Goal: Task Accomplishment & Management: Use online tool/utility

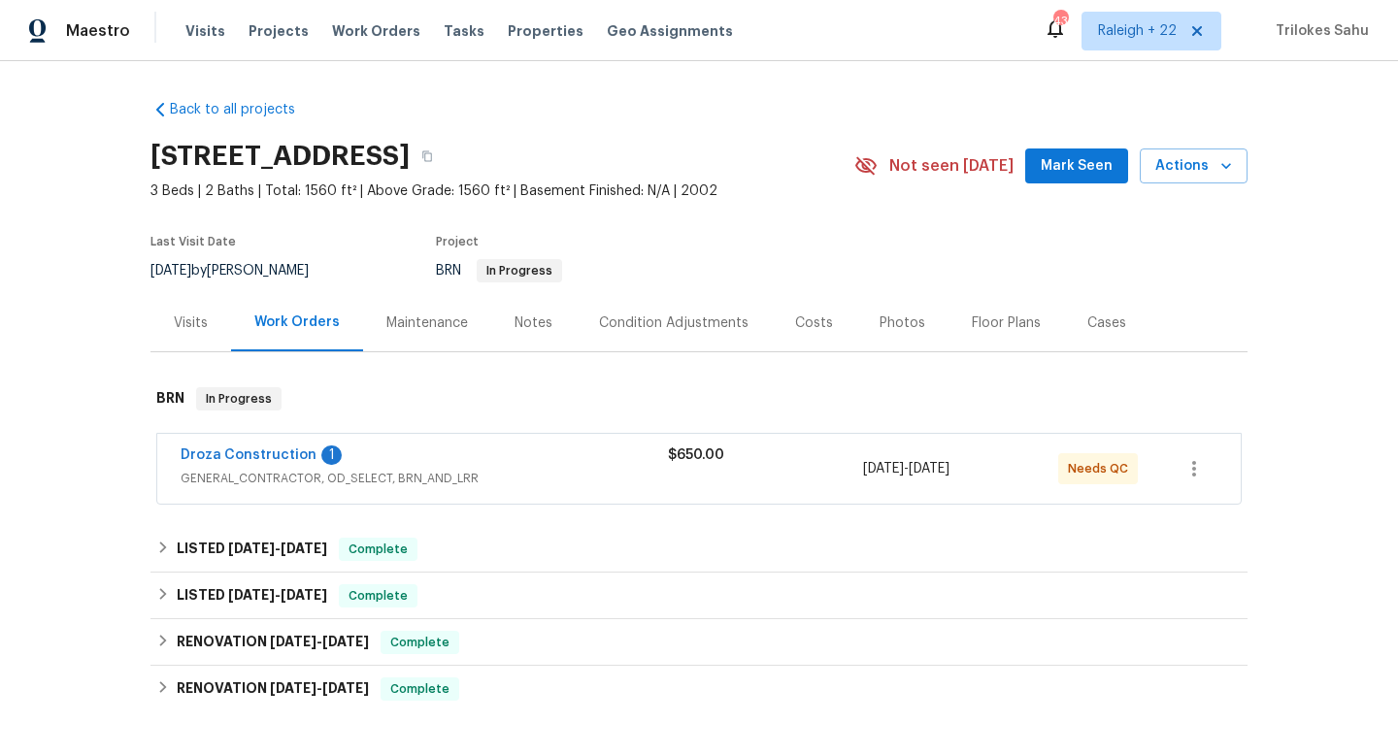
click at [226, 485] on span "GENERAL_CONTRACTOR, OD_SELECT, BRN_AND_LRR" at bounding box center [424, 478] width 487 height 19
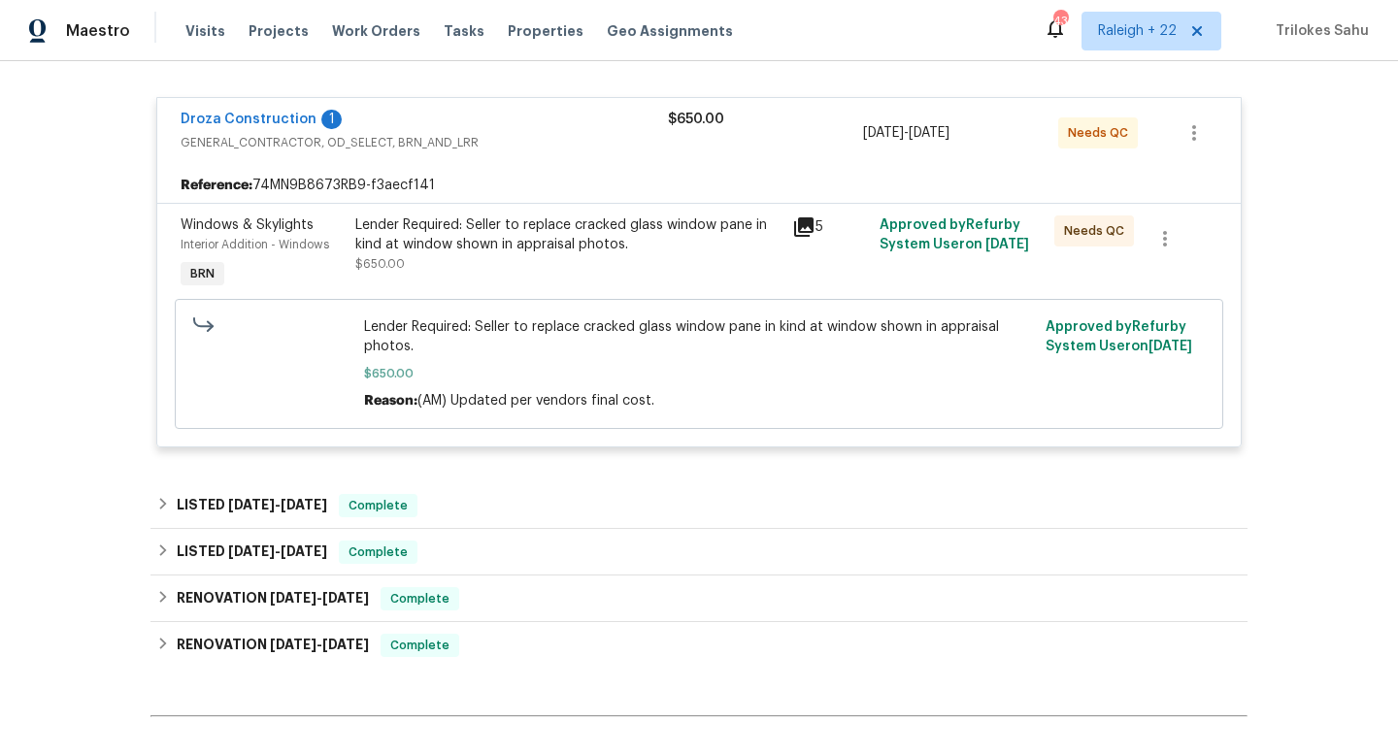
scroll to position [562, 0]
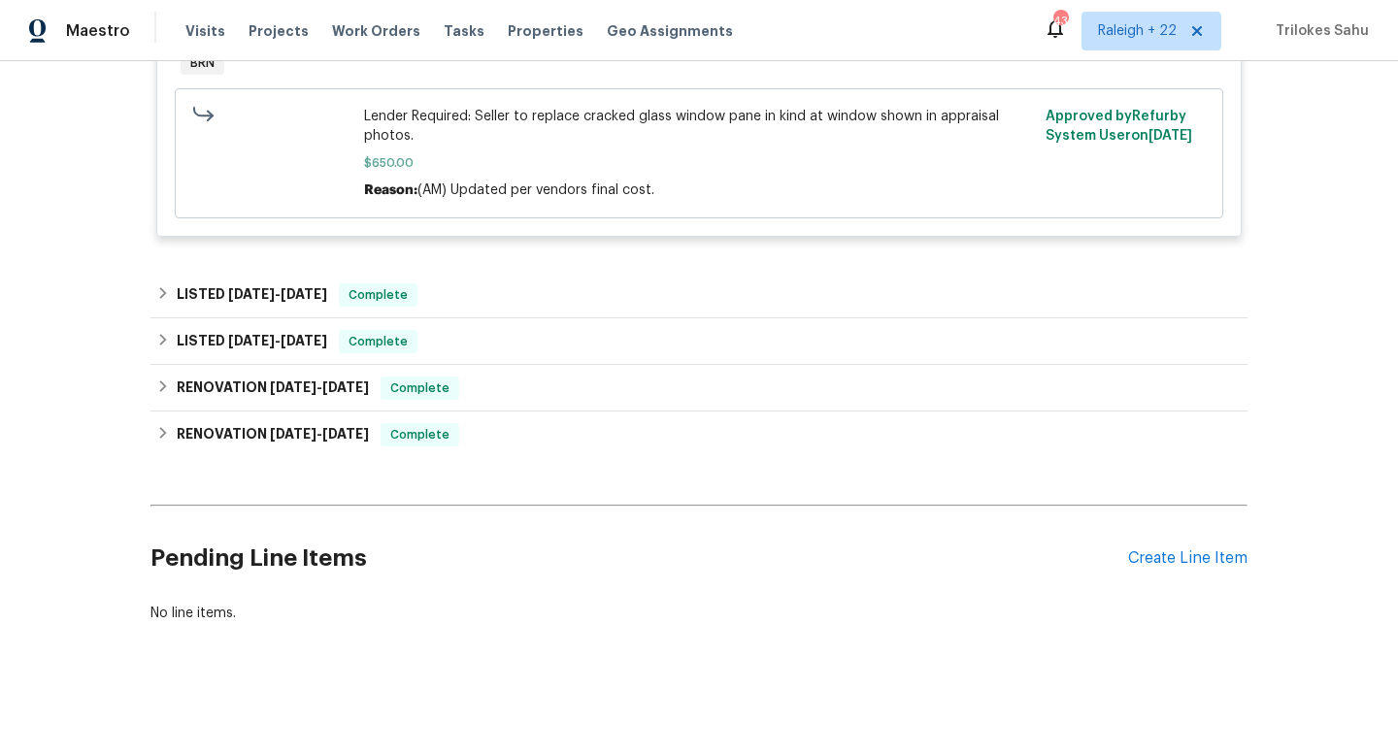
click at [1164, 569] on div "Pending Line Items Create Line Item" at bounding box center [698, 559] width 1097 height 90
click at [1163, 561] on div "Create Line Item" at bounding box center [1187, 559] width 119 height 18
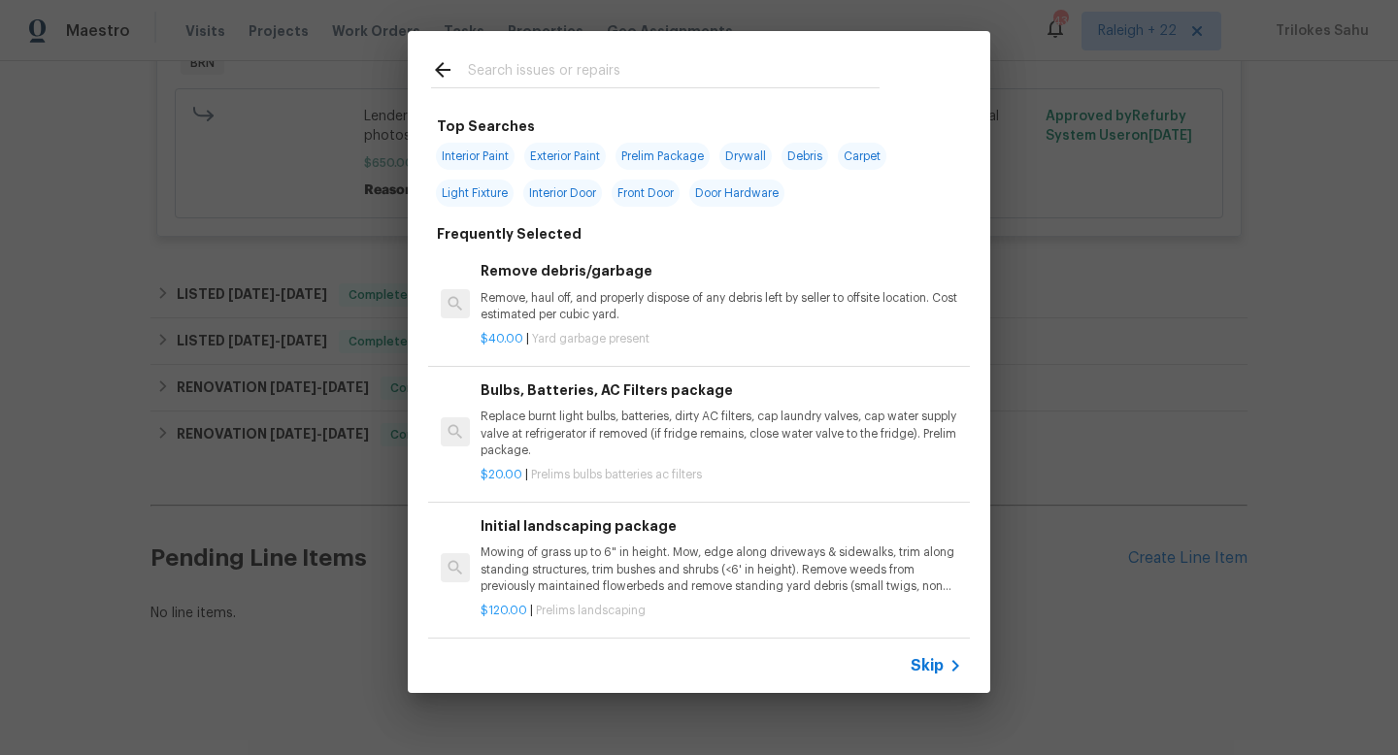
click at [923, 666] on span "Skip" at bounding box center [927, 665] width 33 height 19
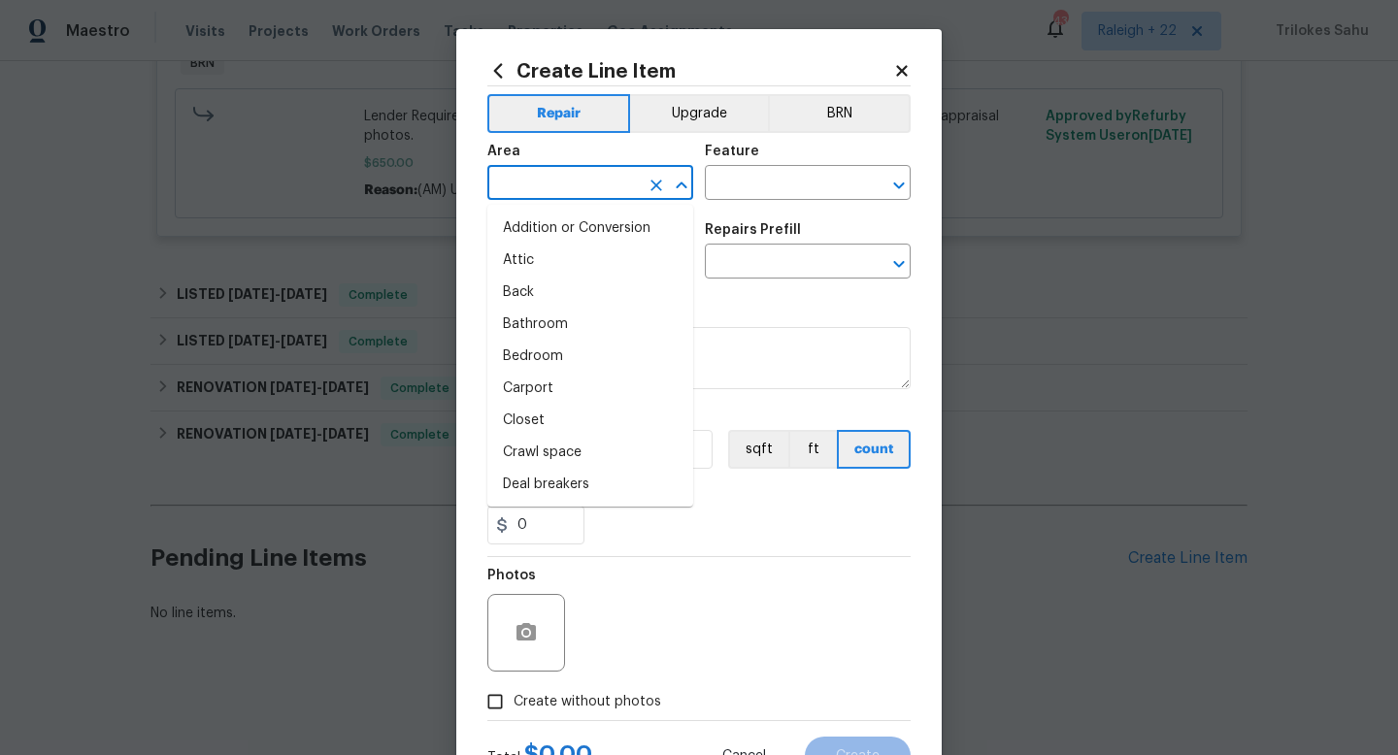
click at [575, 182] on input "text" at bounding box center [562, 185] width 151 height 30
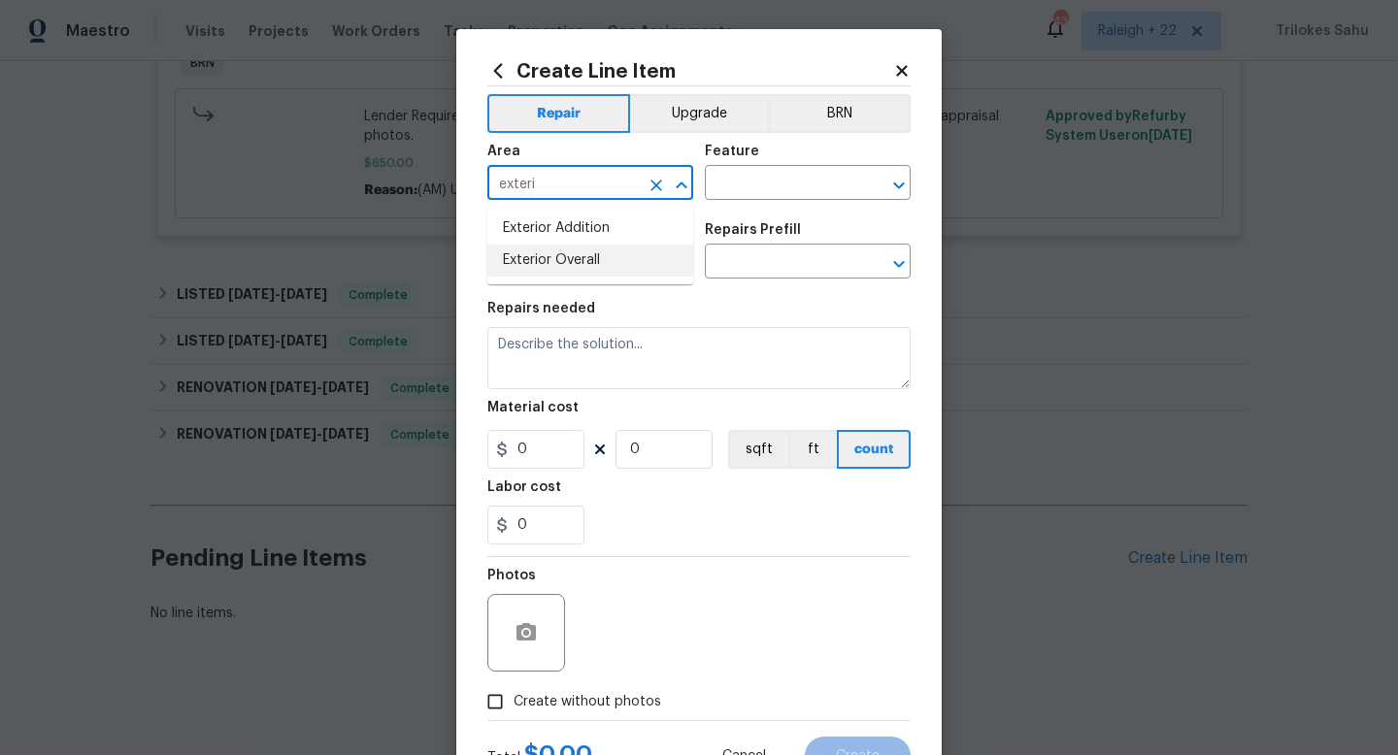
click at [546, 262] on li "Exterior Overall" at bounding box center [590, 261] width 206 height 32
type input "Exterior Overall"
click at [816, 185] on input "text" at bounding box center [780, 185] width 151 height 30
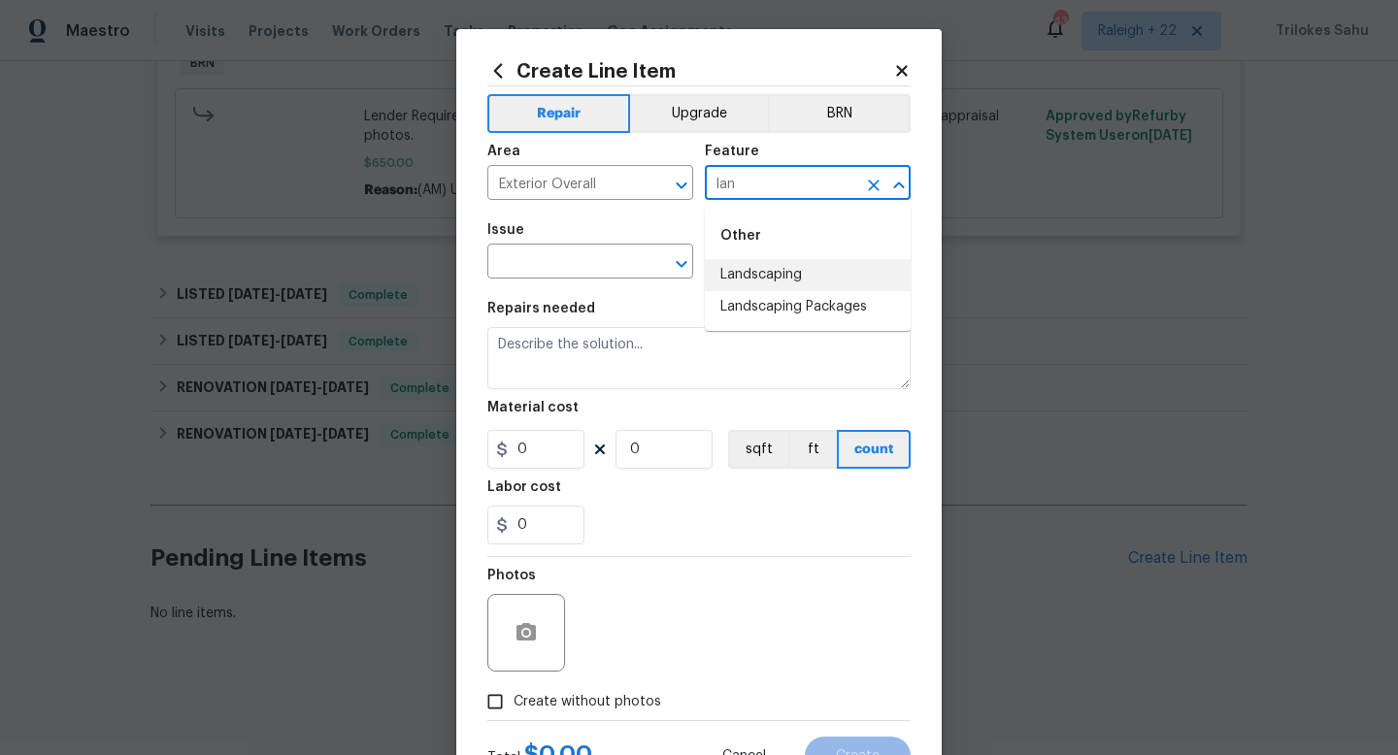
click at [785, 276] on li "Landscaping" at bounding box center [808, 275] width 206 height 32
type input "Landscaping"
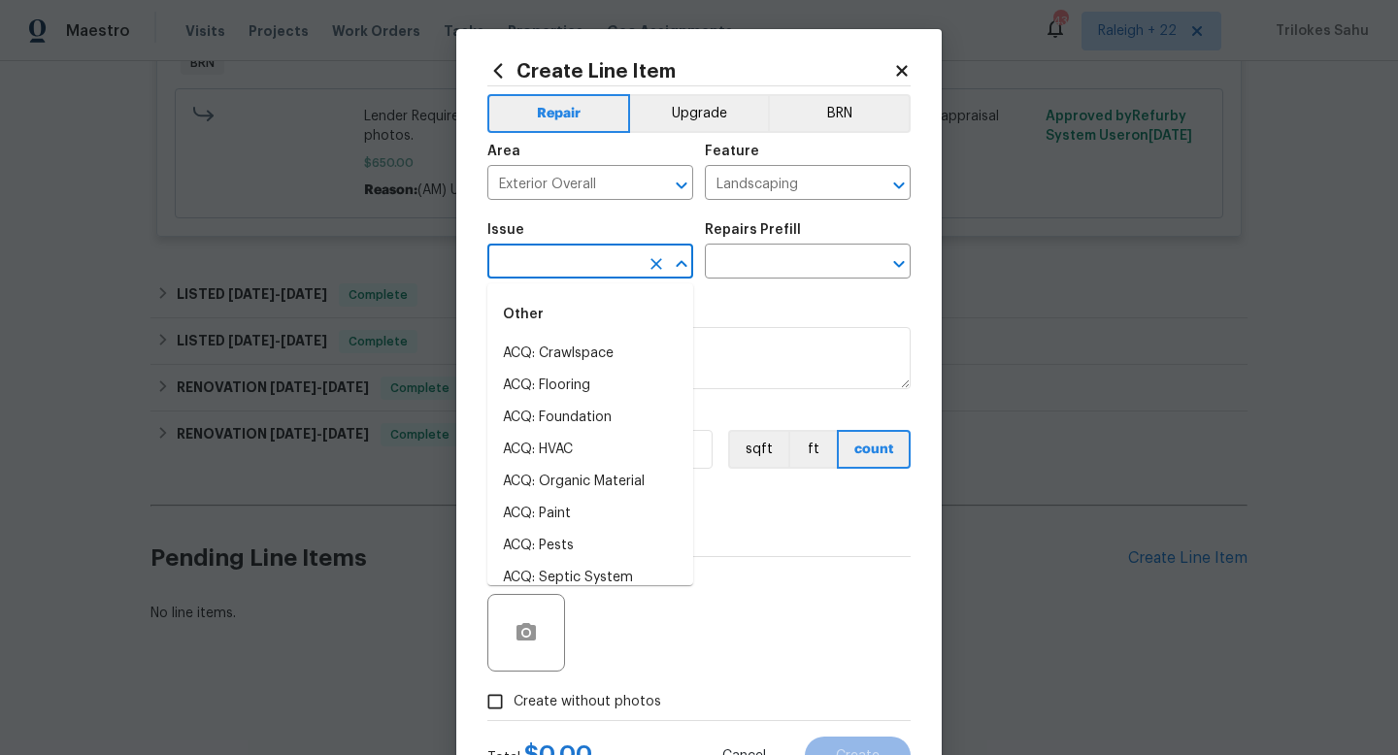
click at [631, 276] on input "text" at bounding box center [562, 264] width 151 height 30
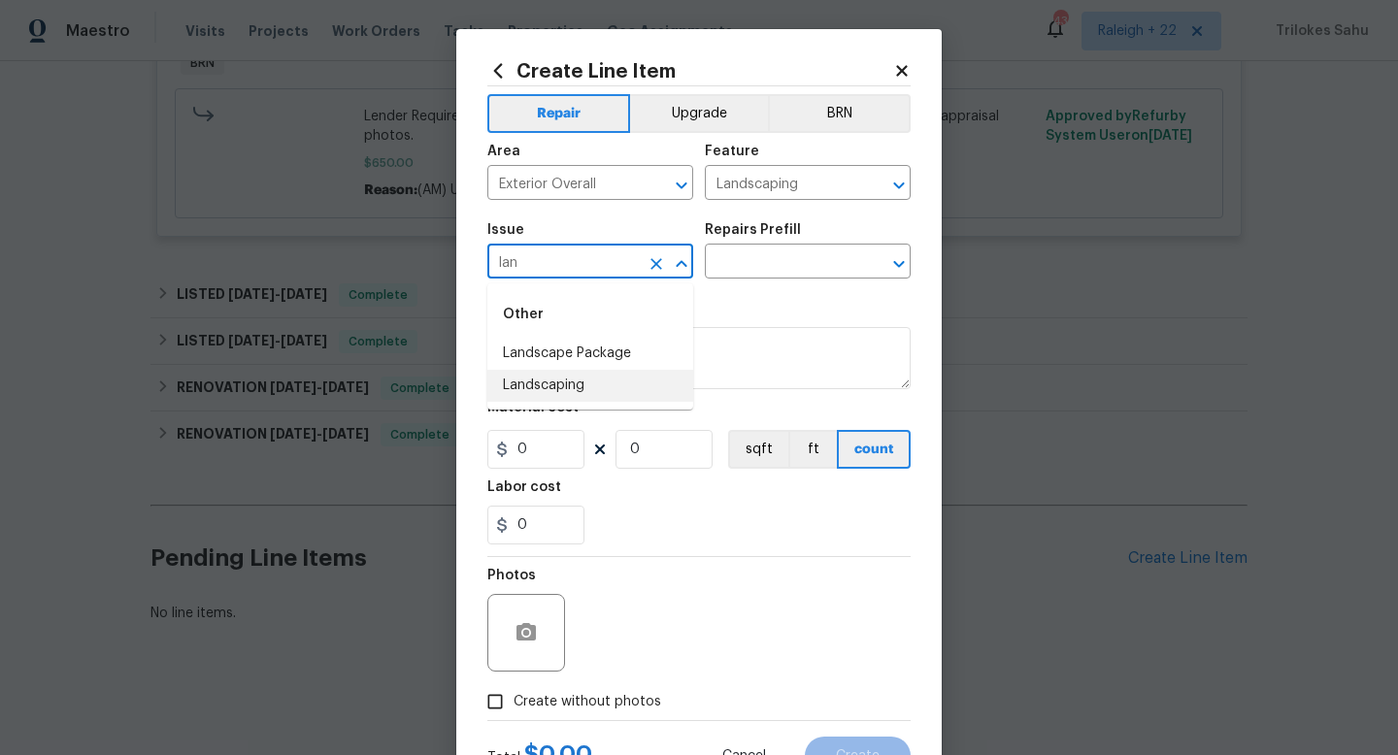
click at [601, 378] on li "Landscaping" at bounding box center [590, 386] width 206 height 32
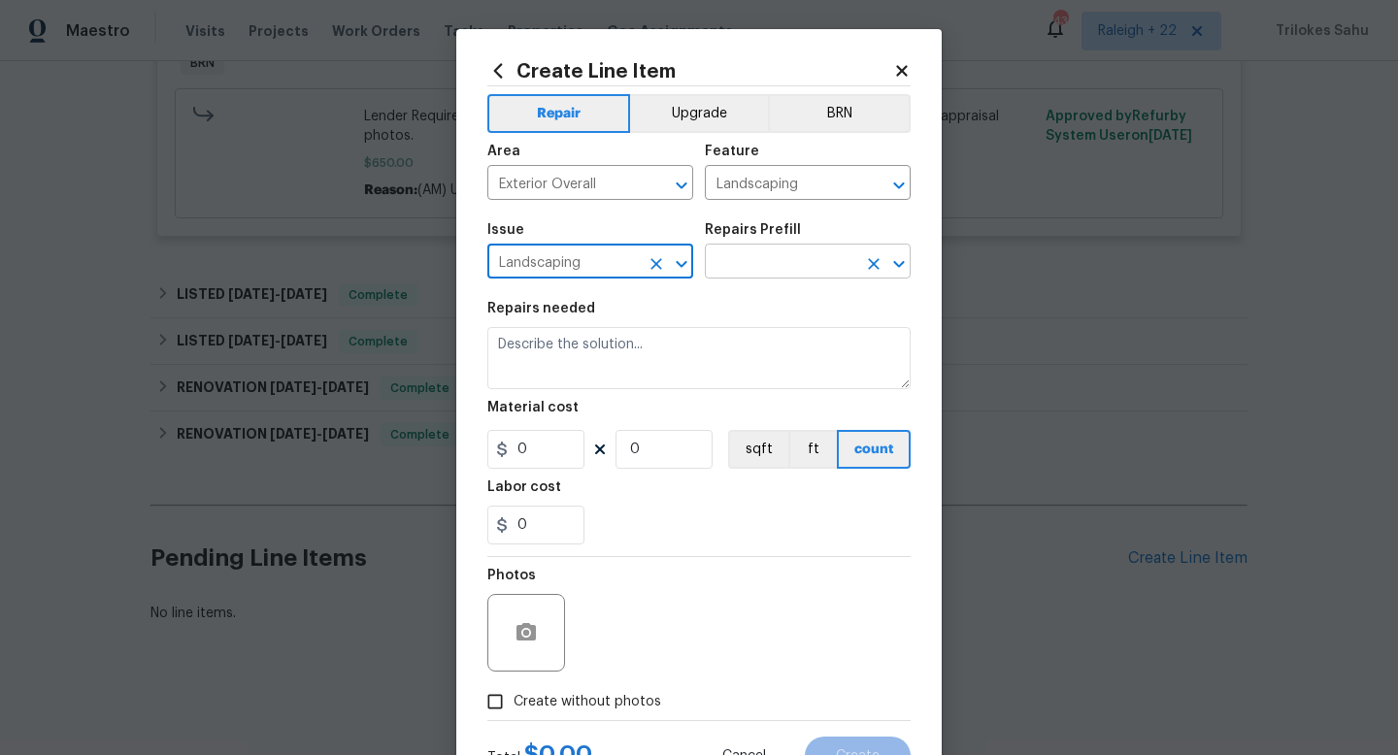
type input "Landscaping"
click at [737, 274] on input "text" at bounding box center [780, 264] width 151 height 30
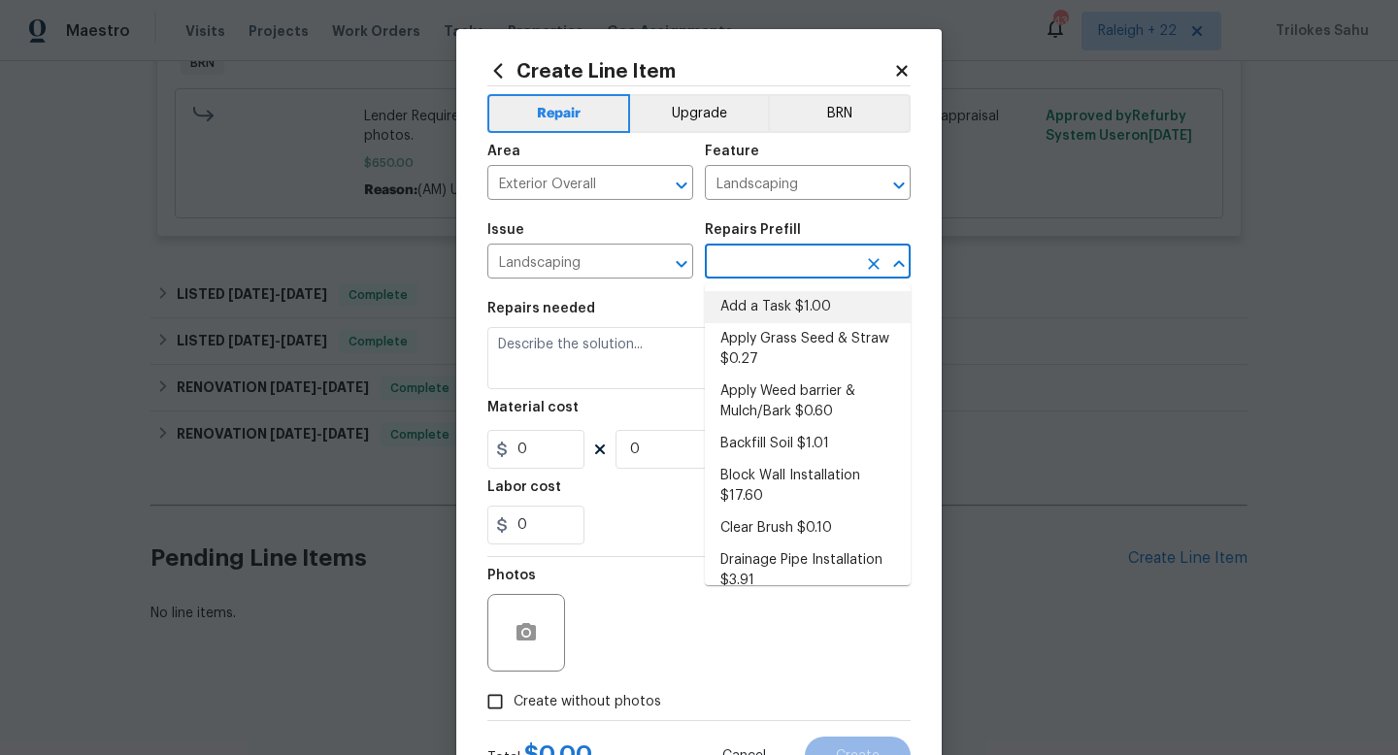
click at [756, 306] on li "Add a Task $1.00" at bounding box center [808, 307] width 206 height 32
type input "Add a Task $1.00"
type textarea "HPM to detail"
type input "1"
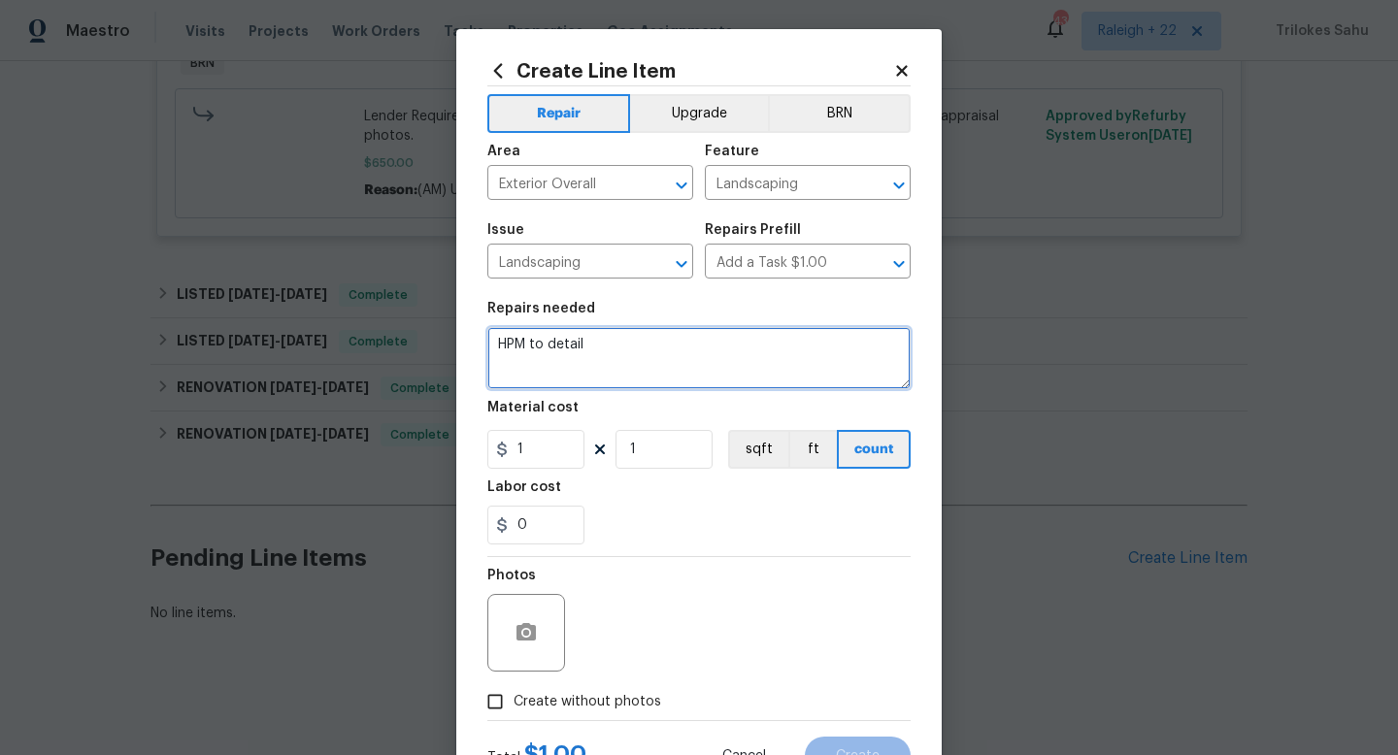
drag, startPoint x: 694, startPoint y: 349, endPoint x: 484, endPoint y: 349, distance: 210.7
click at [484, 349] on div "Create Line Item Repair Upgrade BRN Area Exterior Overall ​ Feature Landscaping…" at bounding box center [698, 418] width 485 height 778
click at [528, 347] on textarea "#Hoa-Violation" at bounding box center [698, 358] width 423 height 62
click at [624, 344] on textarea "#HOA-Violation" at bounding box center [698, 358] width 423 height 62
paste textarea "Landscape Maintenance; please remove and clean all the weeds from the front/sid…"
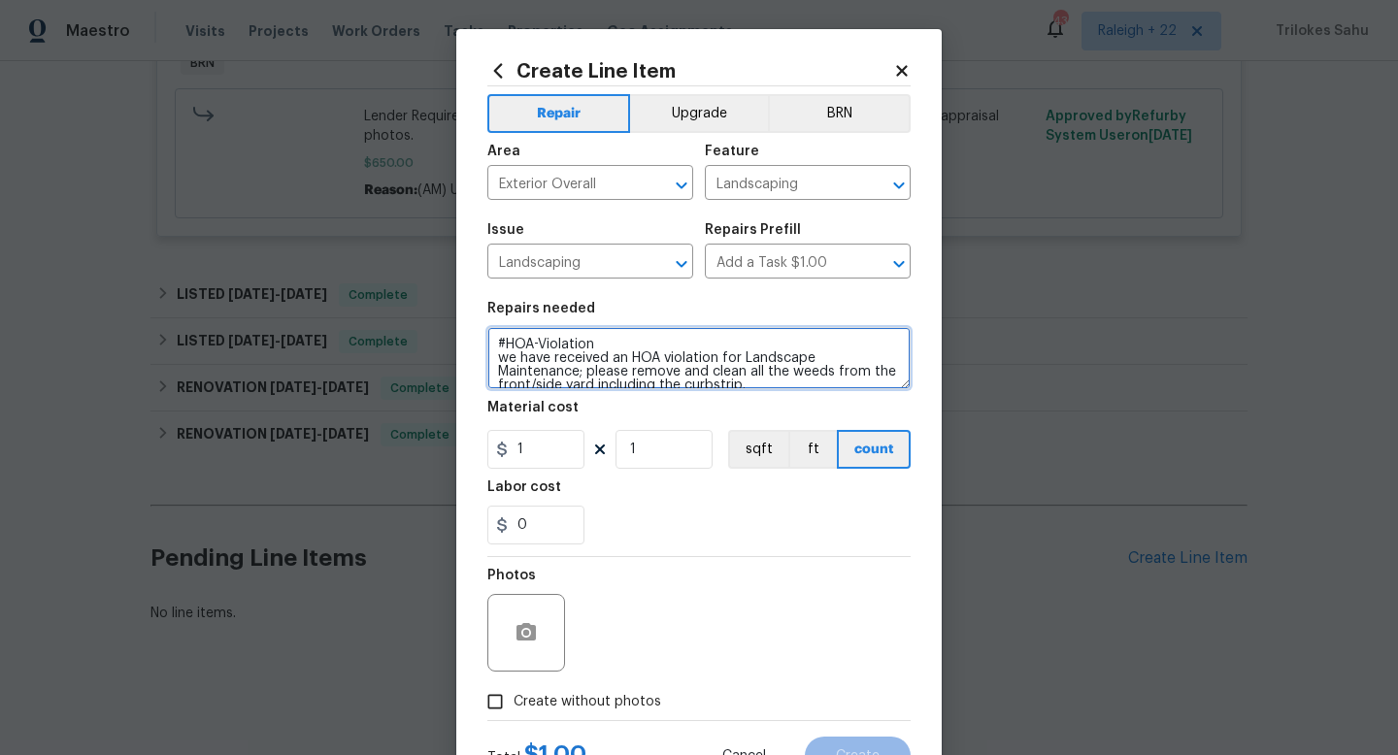
scroll to position [4, 0]
click at [757, 382] on textarea "#HOA-Violation We have received an HOA violation for Landscape Maintenance; ple…" at bounding box center [698, 358] width 423 height 62
type textarea "#HOA-Violation We have received an HOA violation for Landscape Maintenance; ple…"
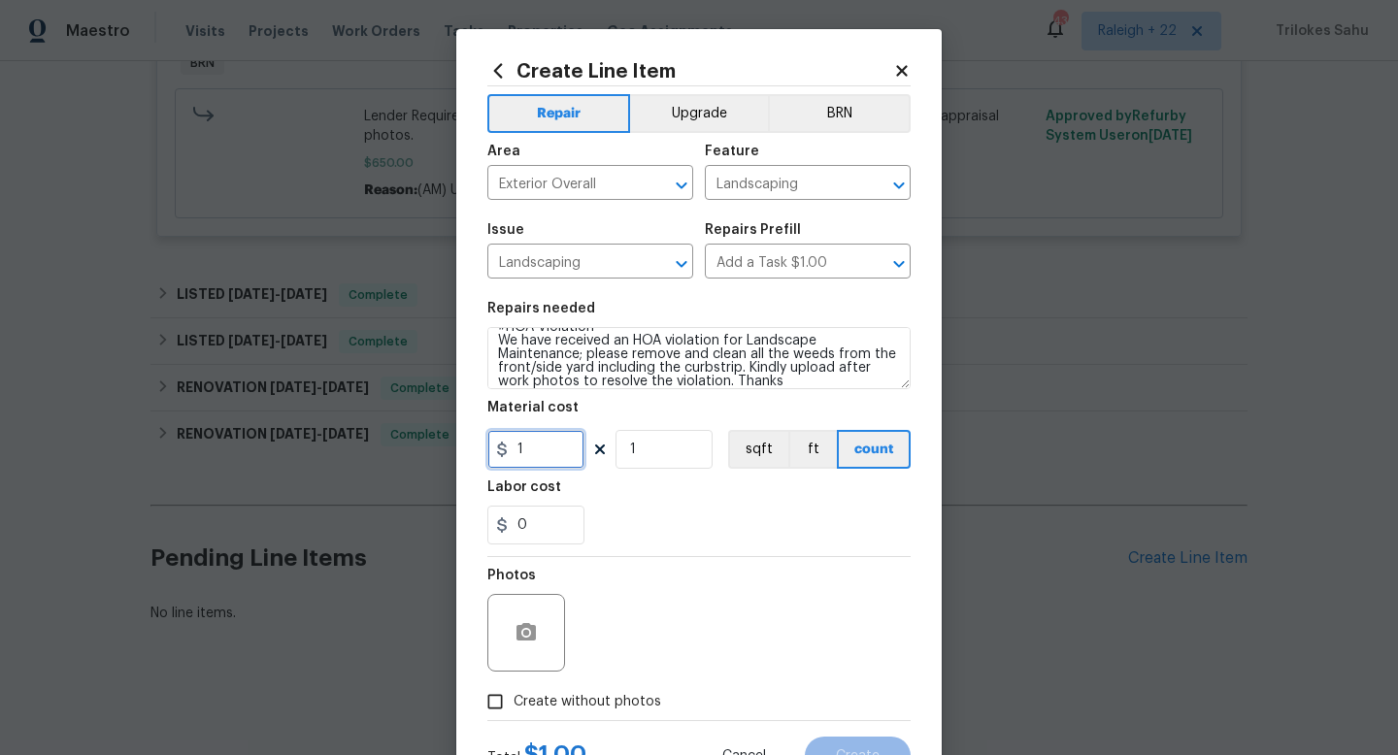
click at [546, 455] on input "1" at bounding box center [535, 449] width 97 height 39
type input "75"
click at [679, 578] on div "Photos" at bounding box center [698, 620] width 423 height 126
click at [567, 706] on span "Create without photos" at bounding box center [588, 702] width 148 height 20
click at [514, 706] on input "Create without photos" at bounding box center [495, 702] width 37 height 37
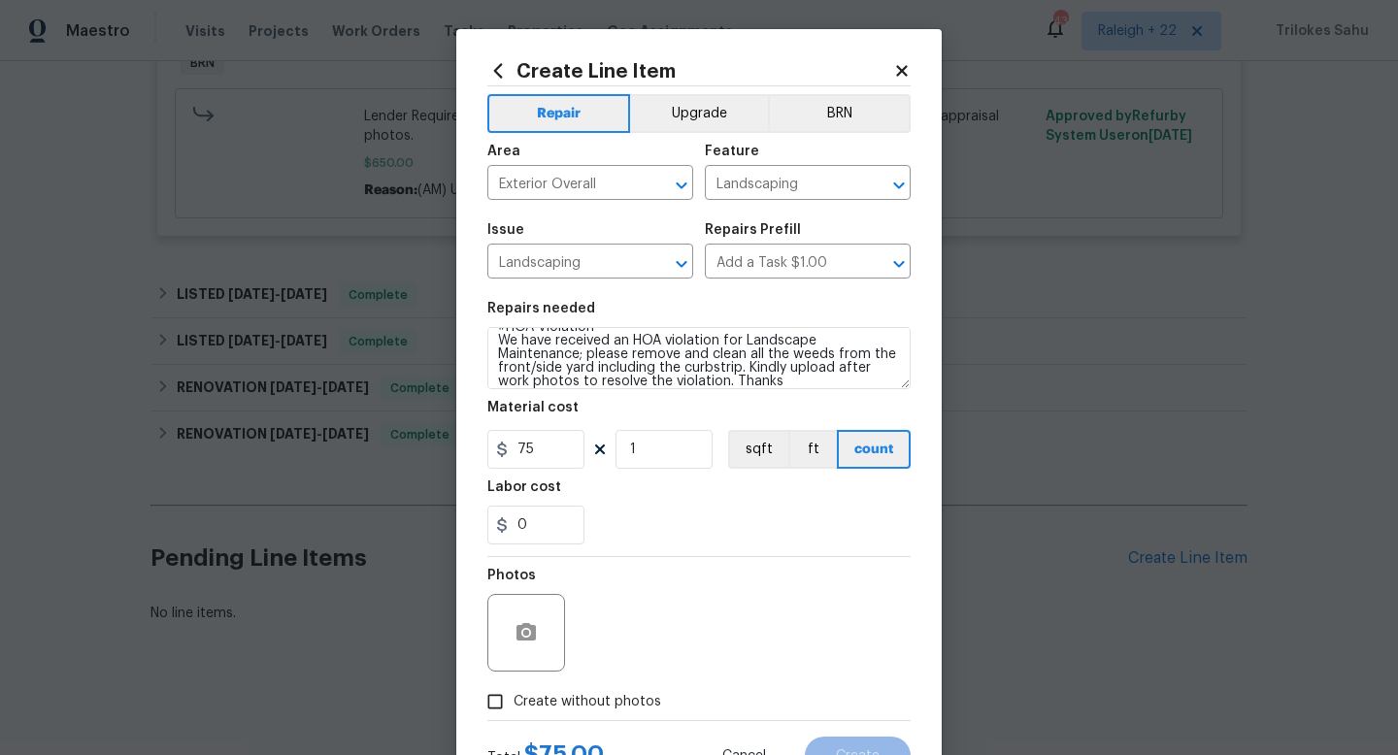
checkbox input "true"
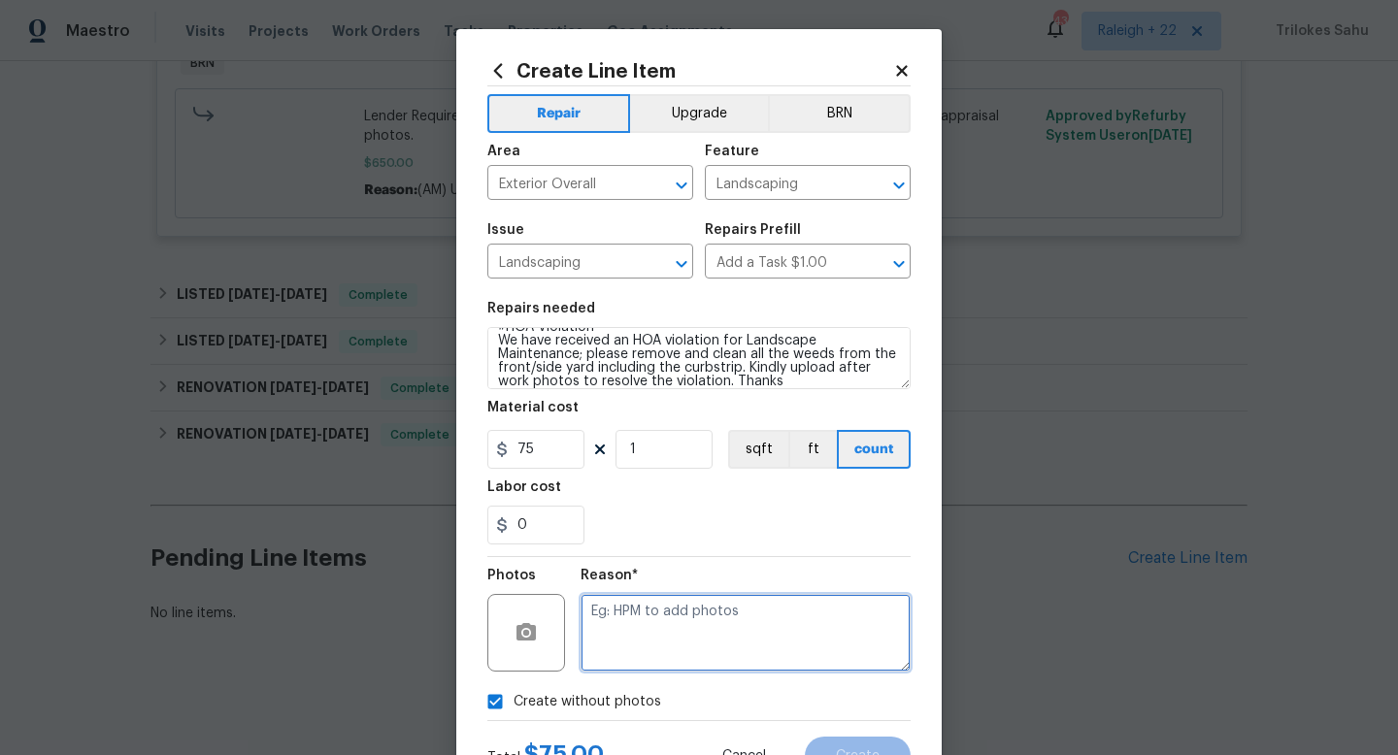
click at [652, 633] on textarea at bounding box center [746, 633] width 330 height 78
type textarea "NA"
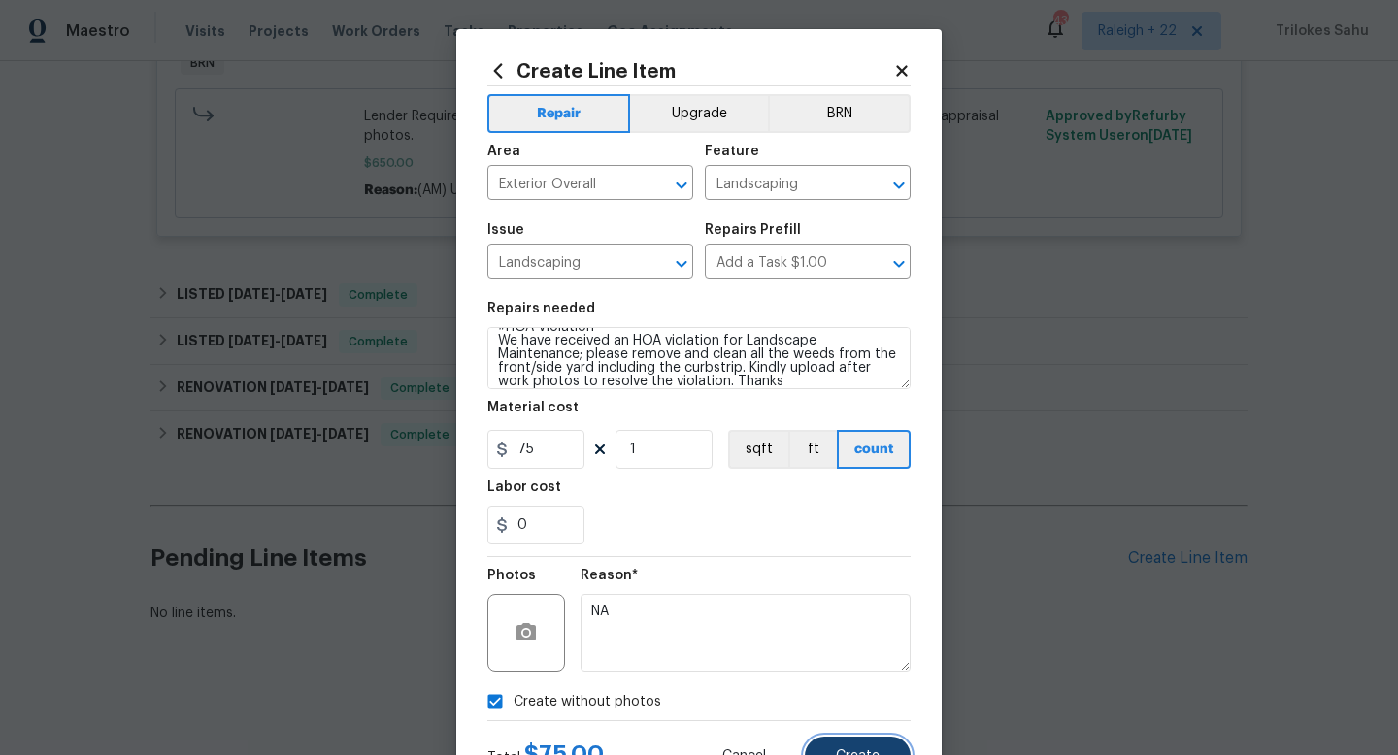
click at [860, 744] on button "Create" at bounding box center [858, 756] width 106 height 39
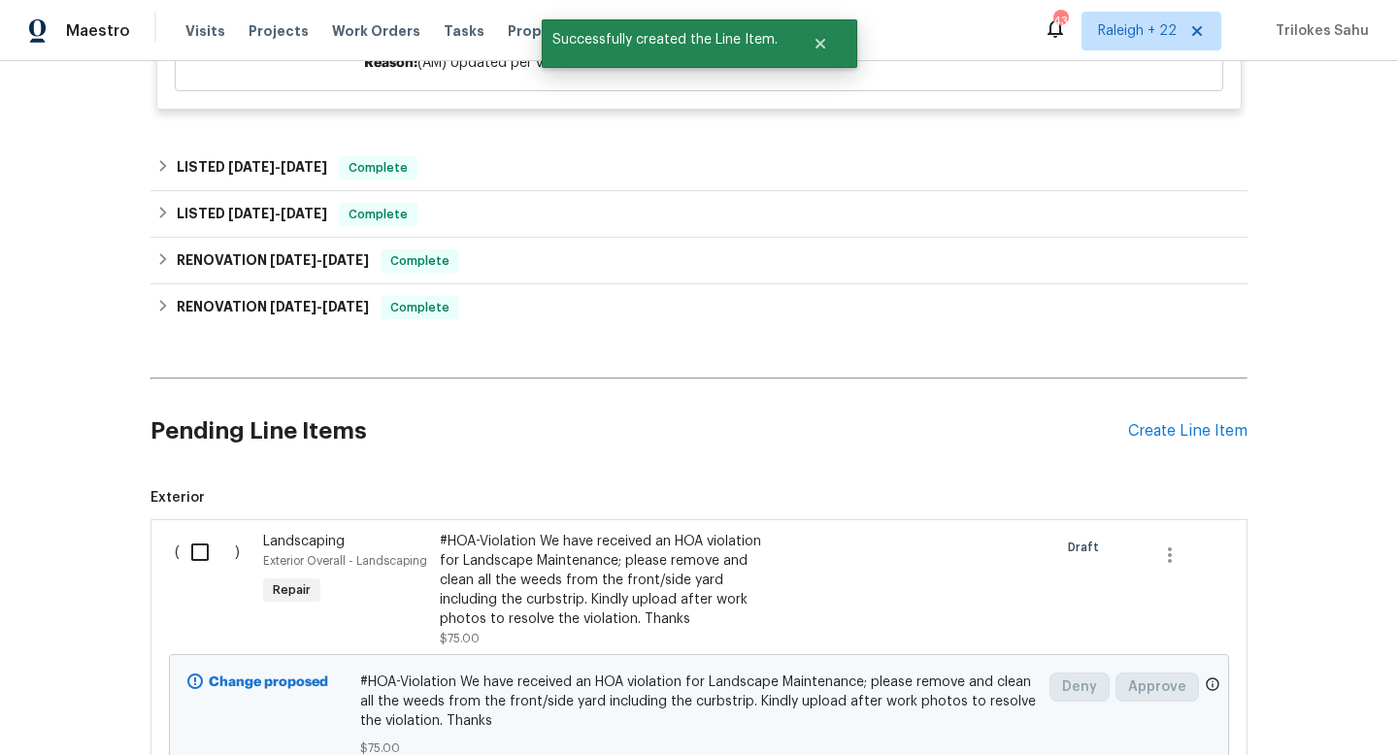
scroll to position [861, 0]
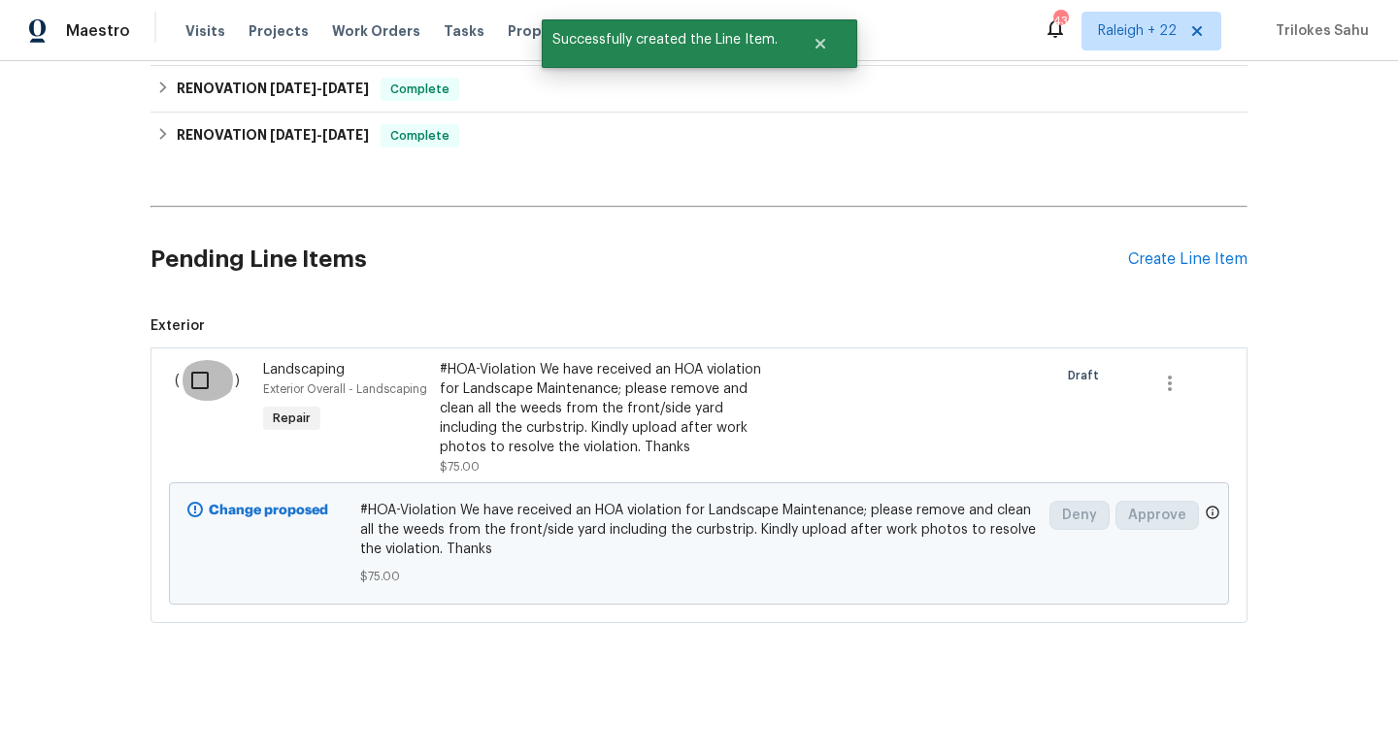
click at [199, 387] on input "checkbox" at bounding box center [207, 380] width 55 height 41
checkbox input "true"
click at [1263, 700] on span "Create Work Order" at bounding box center [1286, 707] width 129 height 24
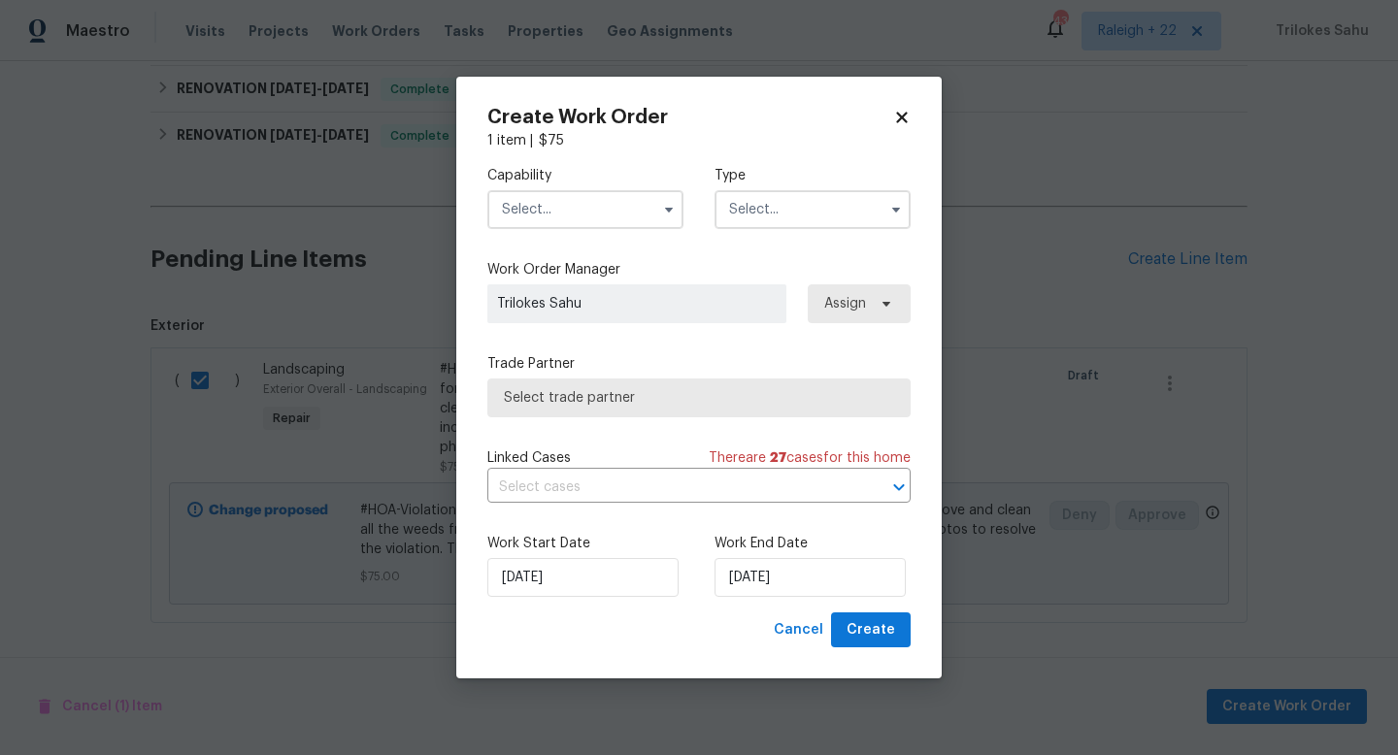
click at [763, 413] on span "Select trade partner" at bounding box center [698, 398] width 423 height 39
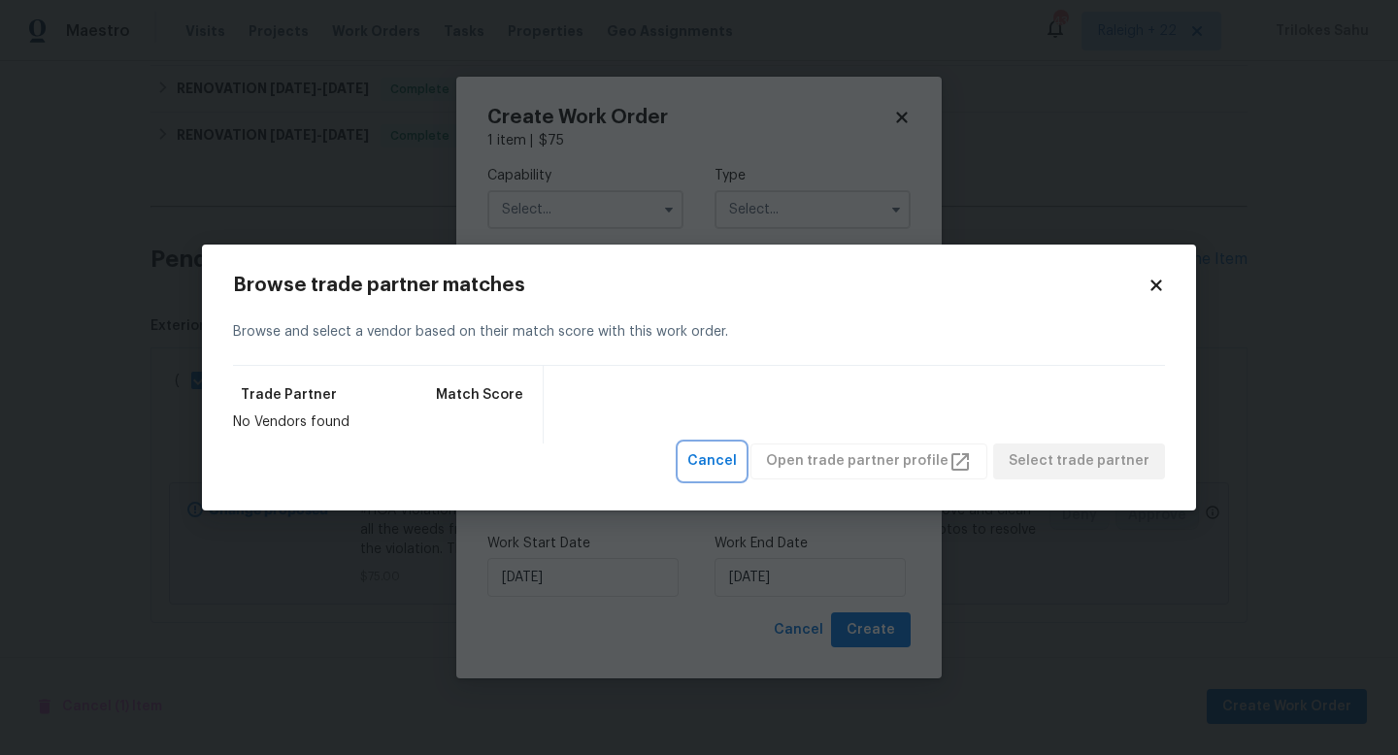
click at [737, 458] on span "Cancel" at bounding box center [712, 462] width 50 height 24
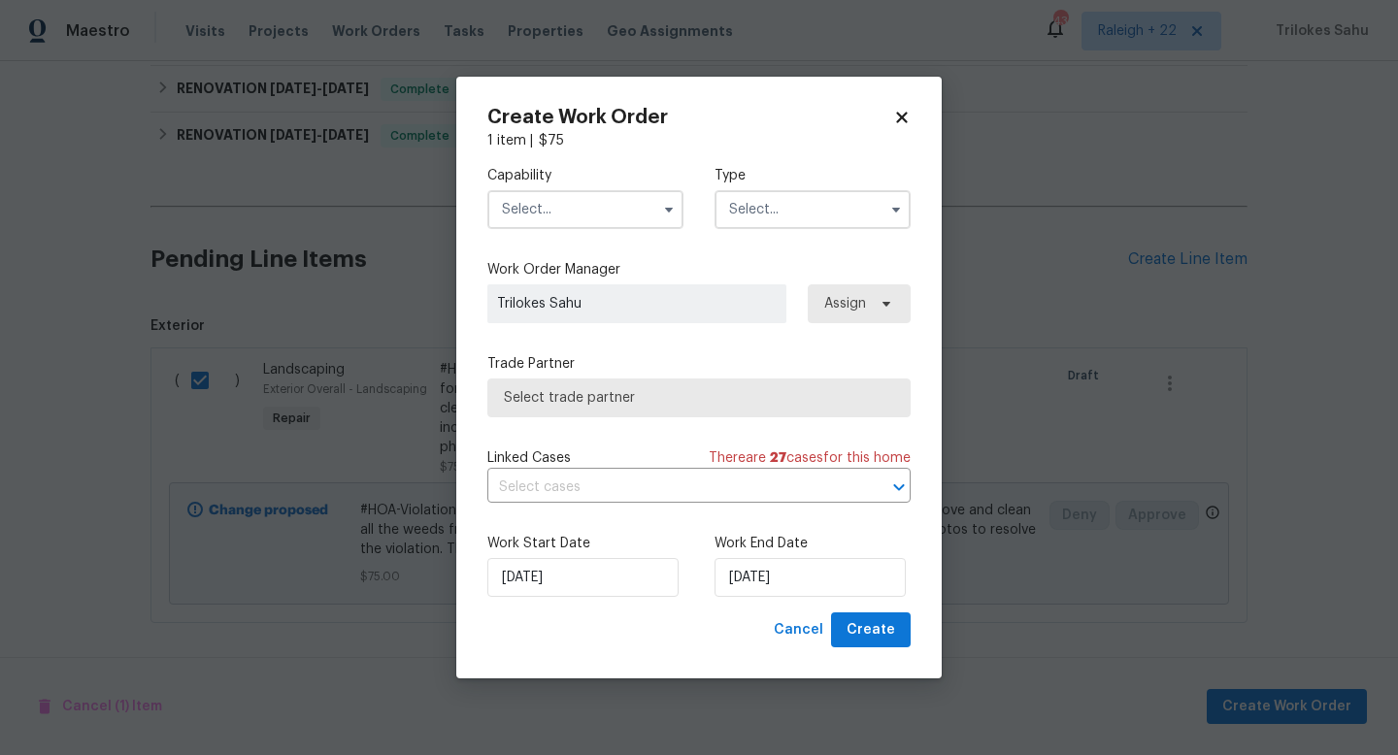
click at [601, 198] on input "text" at bounding box center [585, 209] width 196 height 39
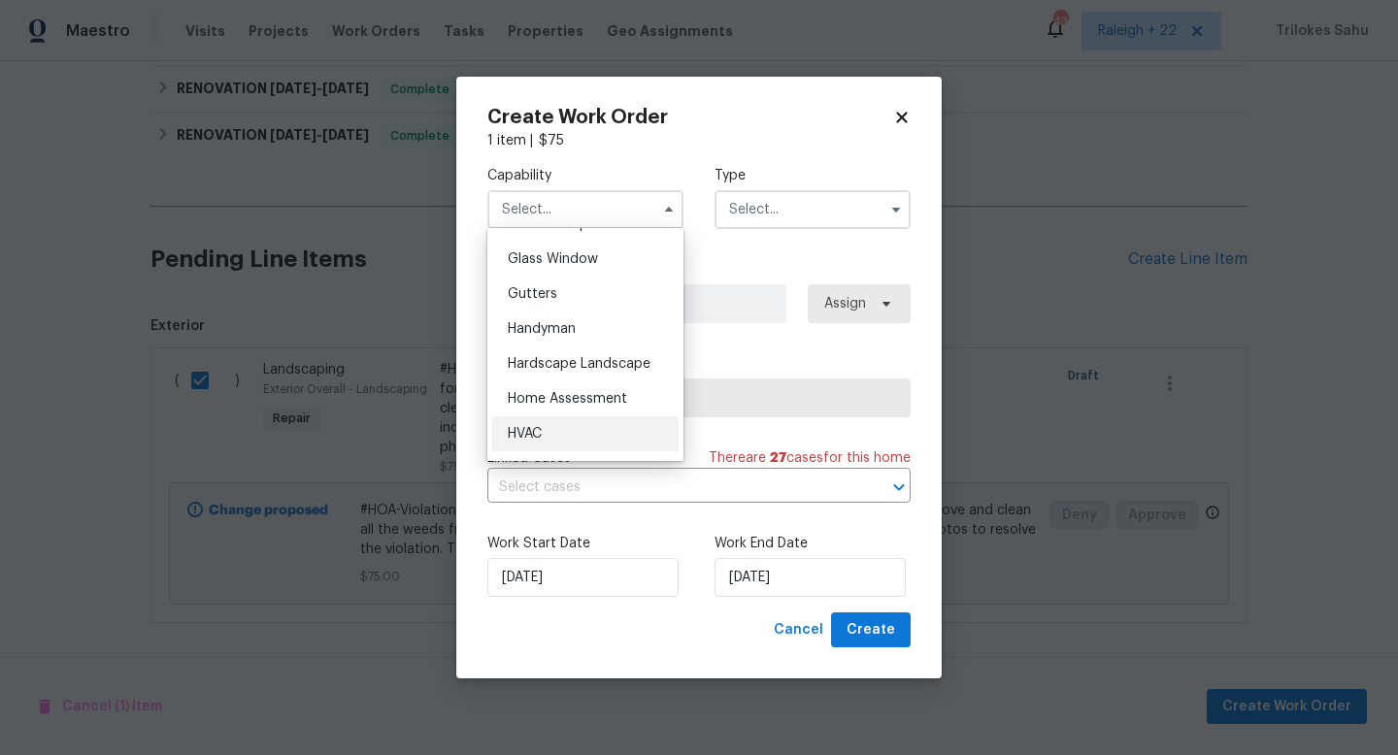
scroll to position [998, 0]
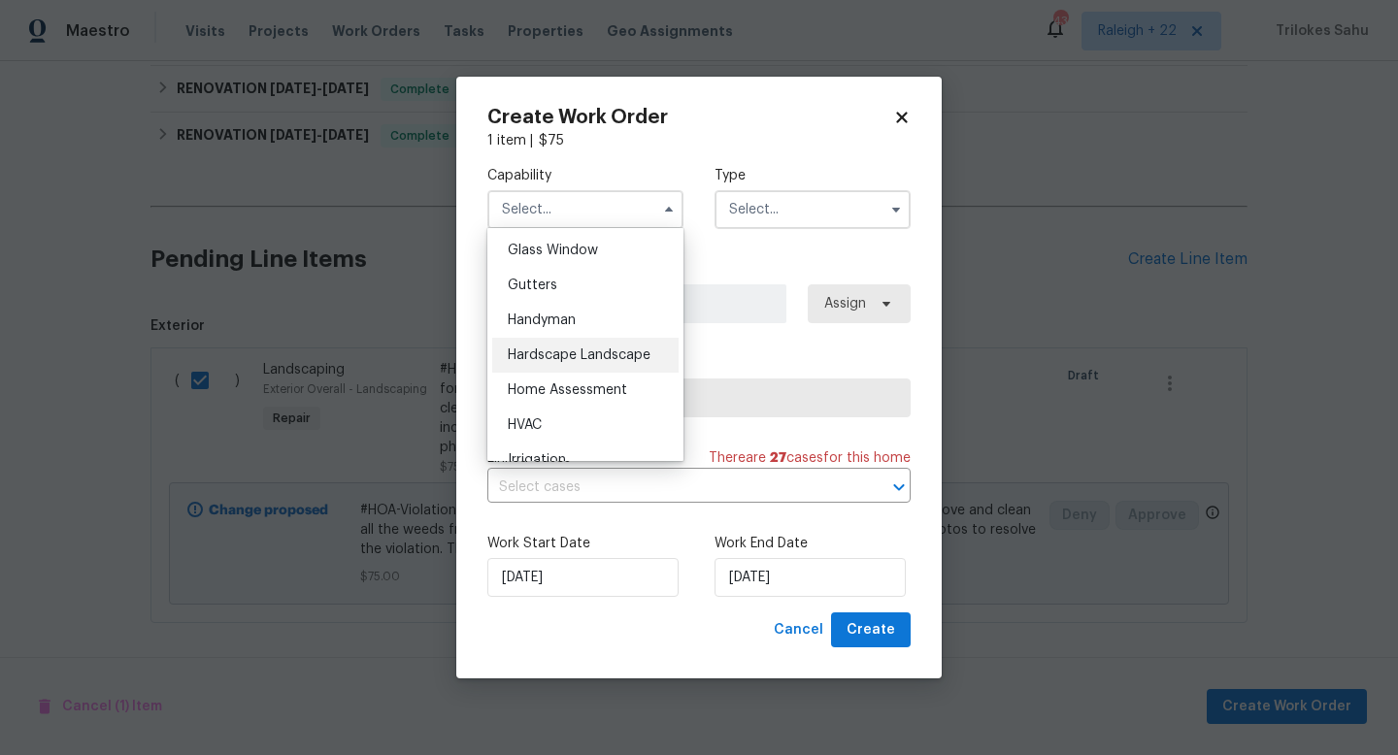
click at [585, 361] on span "Hardscape Landscape" at bounding box center [579, 356] width 143 height 14
type input "Hardscape Landscape"
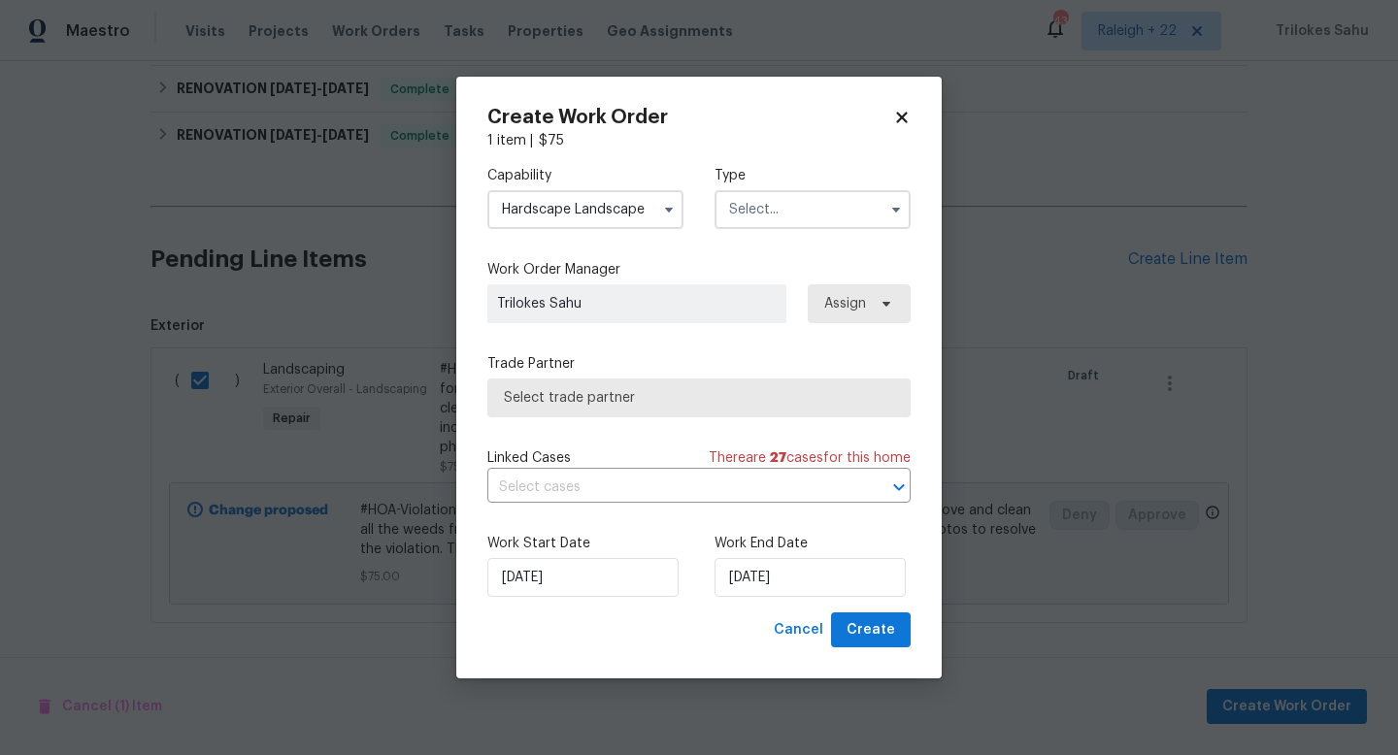
click at [785, 224] on input "text" at bounding box center [813, 209] width 196 height 39
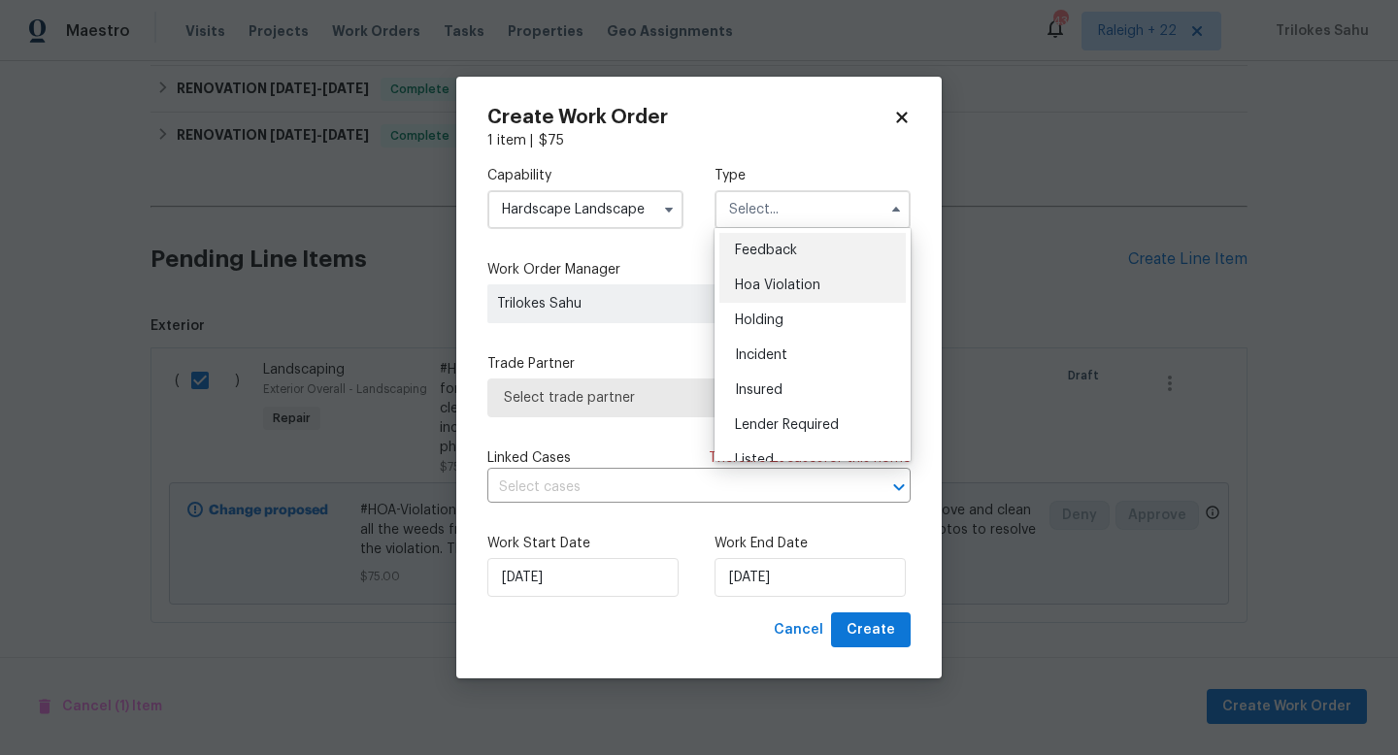
click at [759, 283] on span "Hoa Violation" at bounding box center [777, 286] width 85 height 14
type input "Hoa Violation"
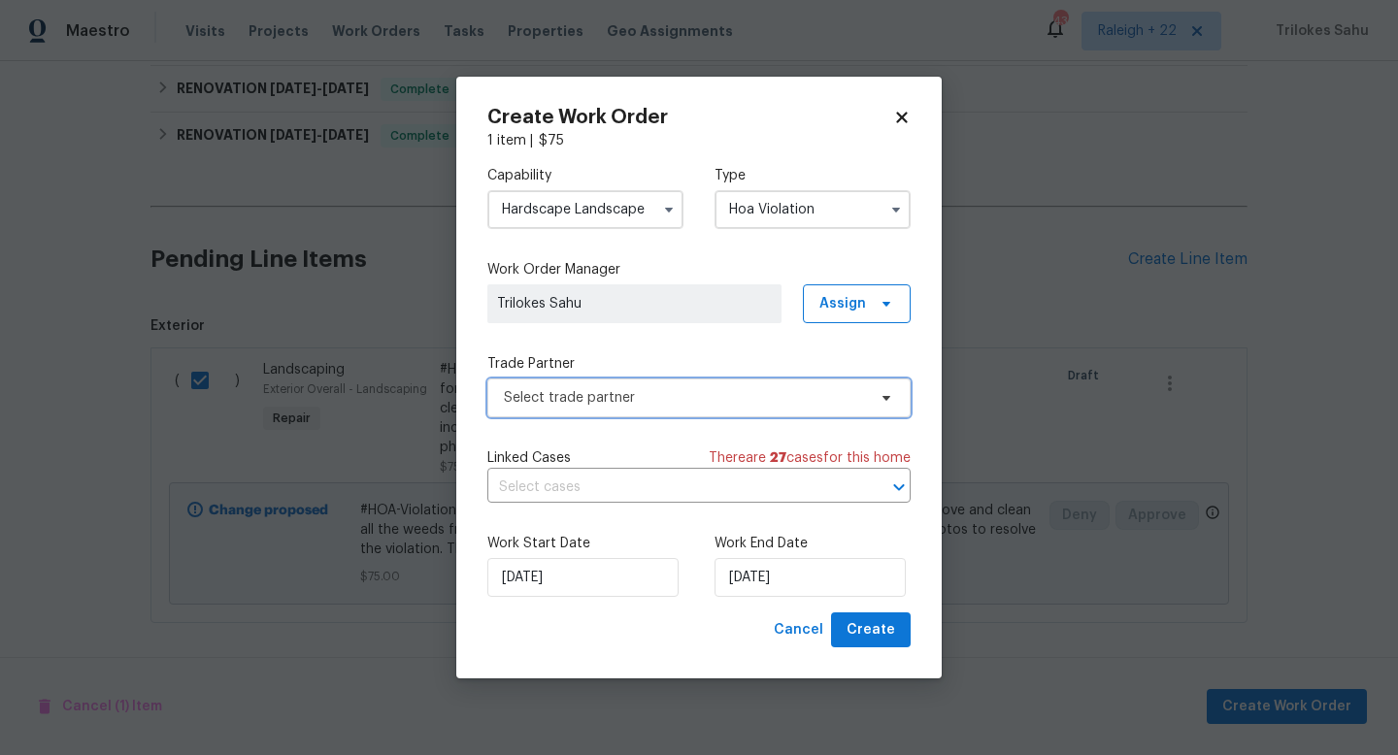
click at [685, 407] on span "Select trade partner" at bounding box center [685, 397] width 362 height 19
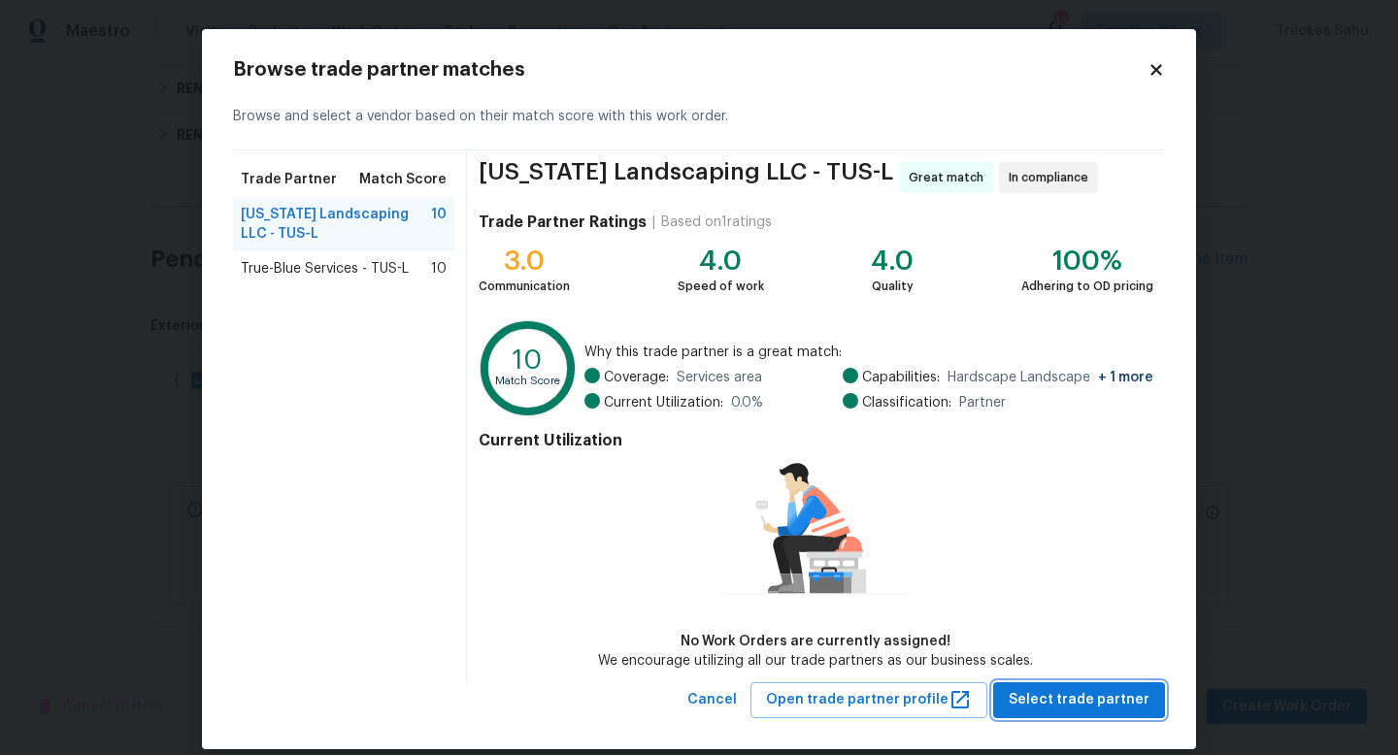
click at [1046, 698] on span "Select trade partner" at bounding box center [1079, 700] width 141 height 24
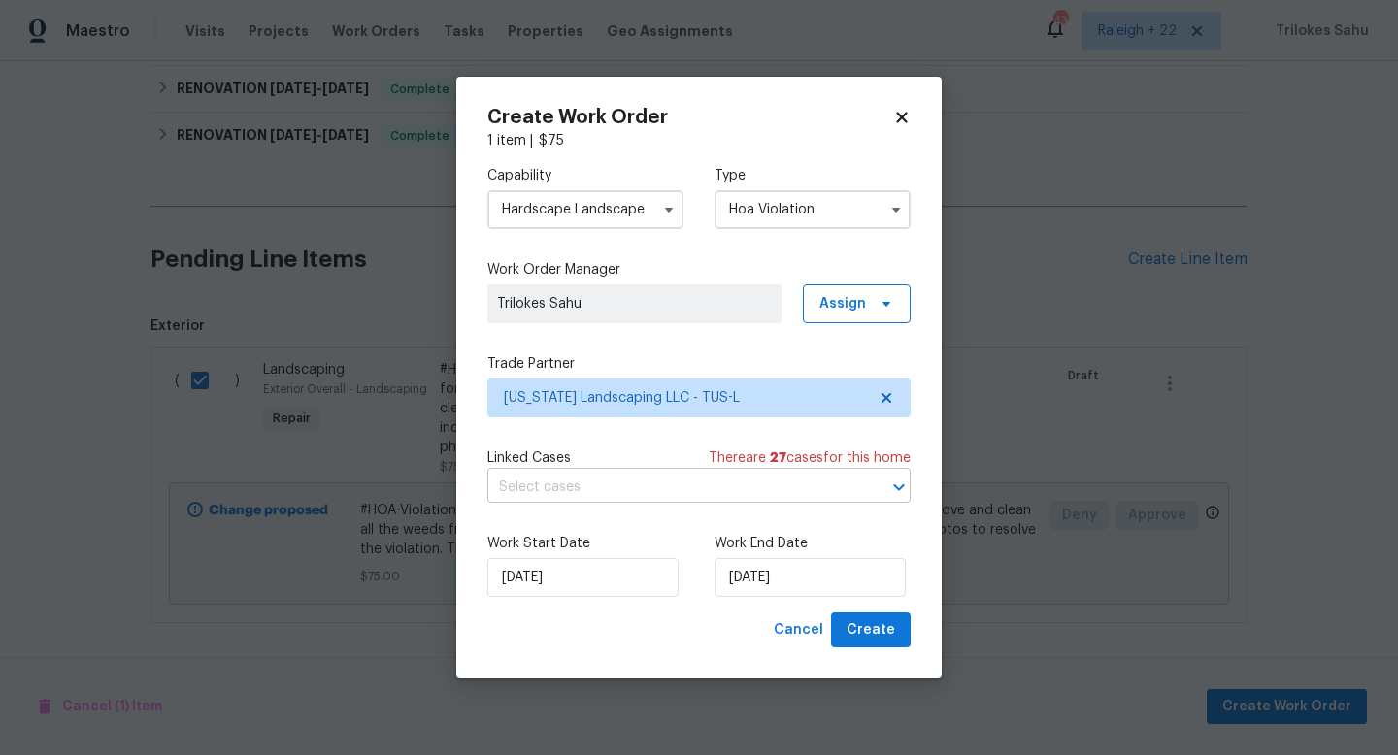
click at [707, 475] on input "text" at bounding box center [671, 488] width 369 height 30
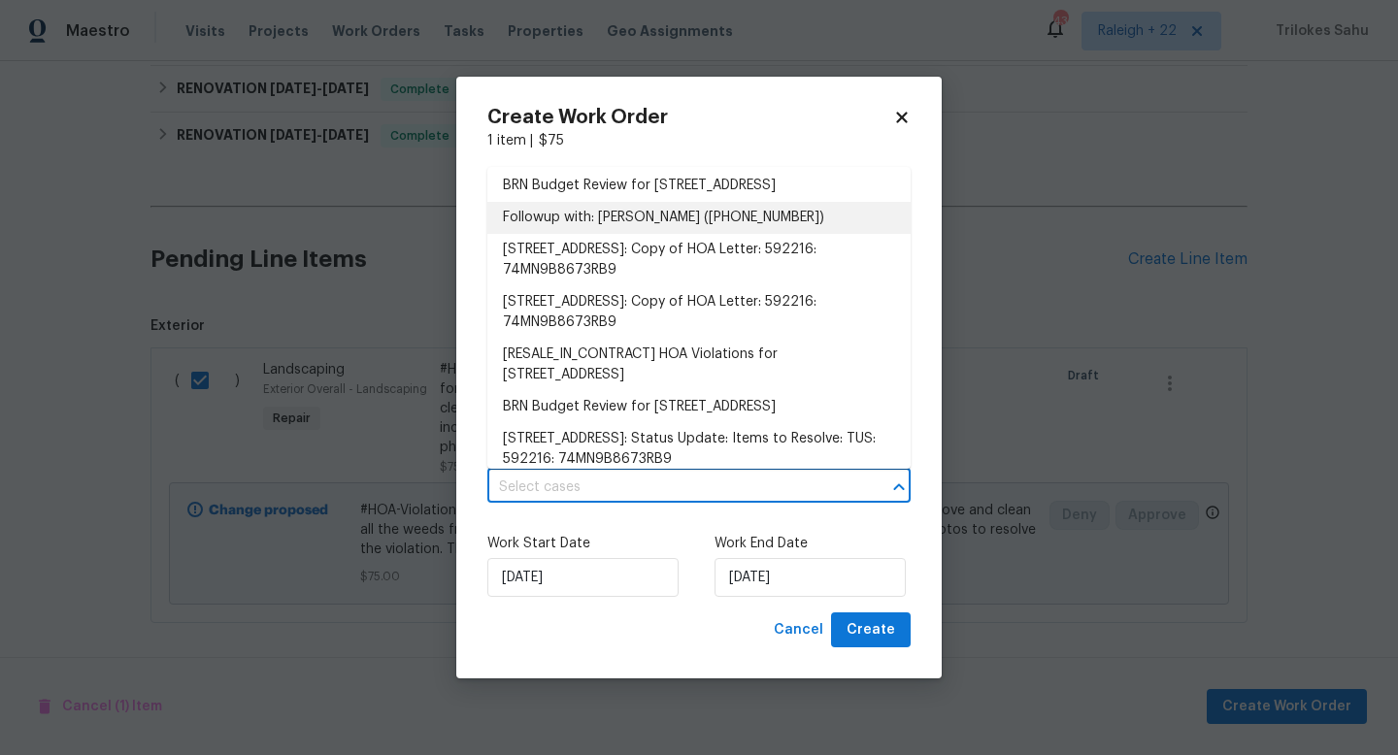
scroll to position [106, 0]
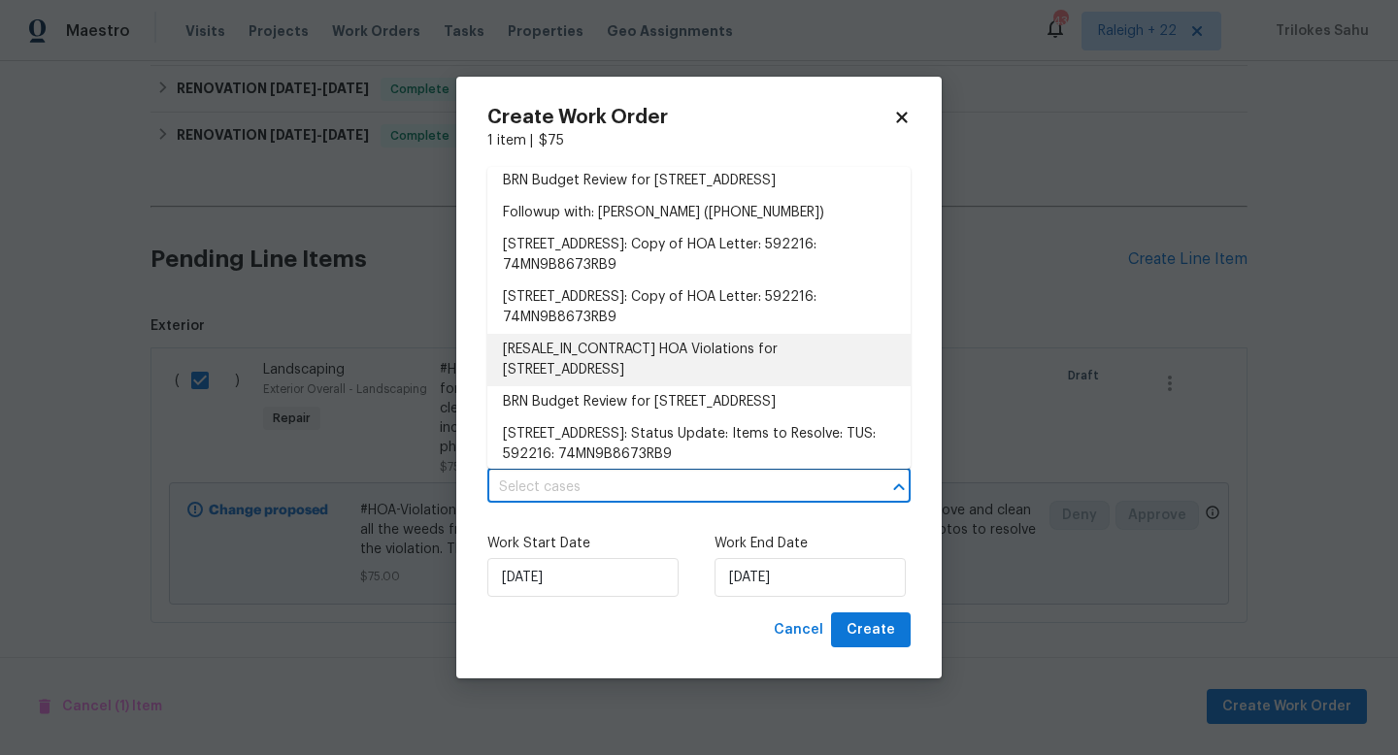
click at [647, 386] on li "[RESALE_IN_CONTRACT] HOA Violations for 10075 N Mill Crossing Way, Tucson, AZ 8…" at bounding box center [698, 360] width 423 height 52
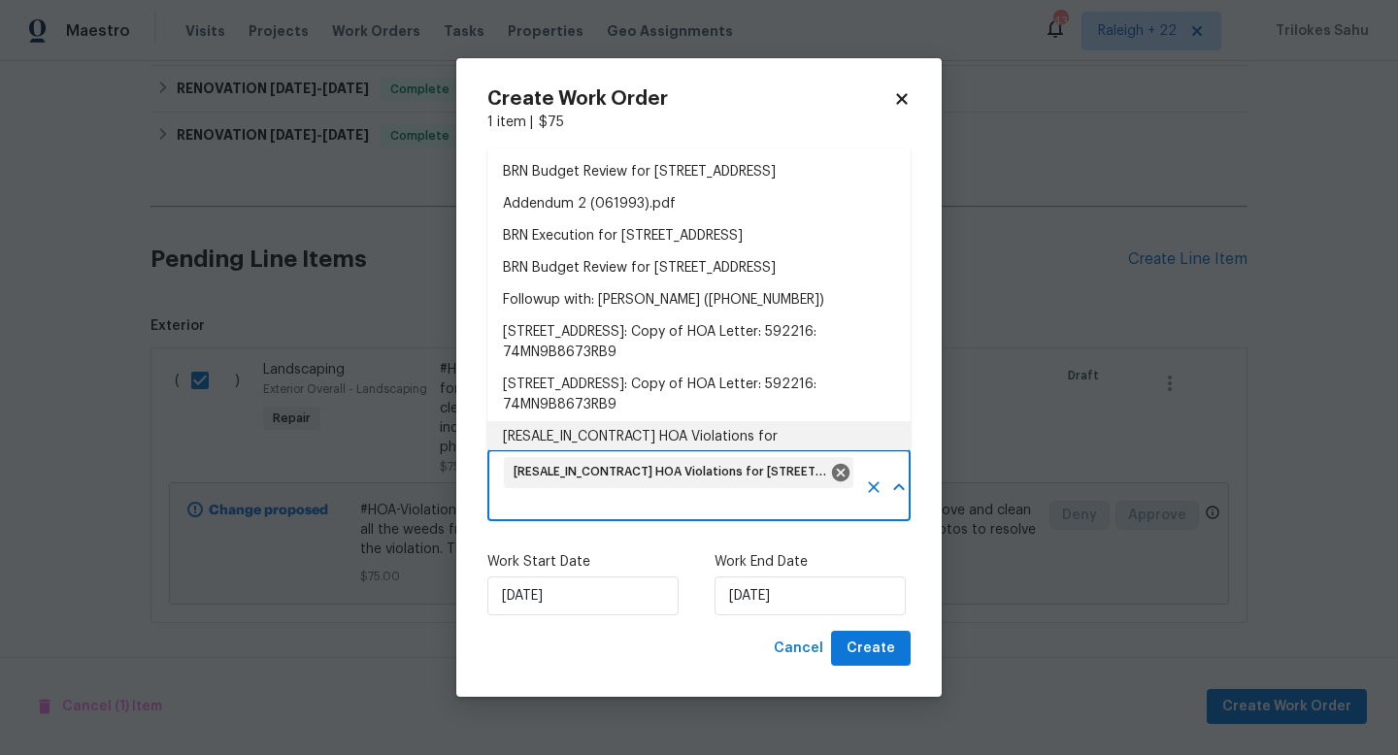
scroll to position [84, 0]
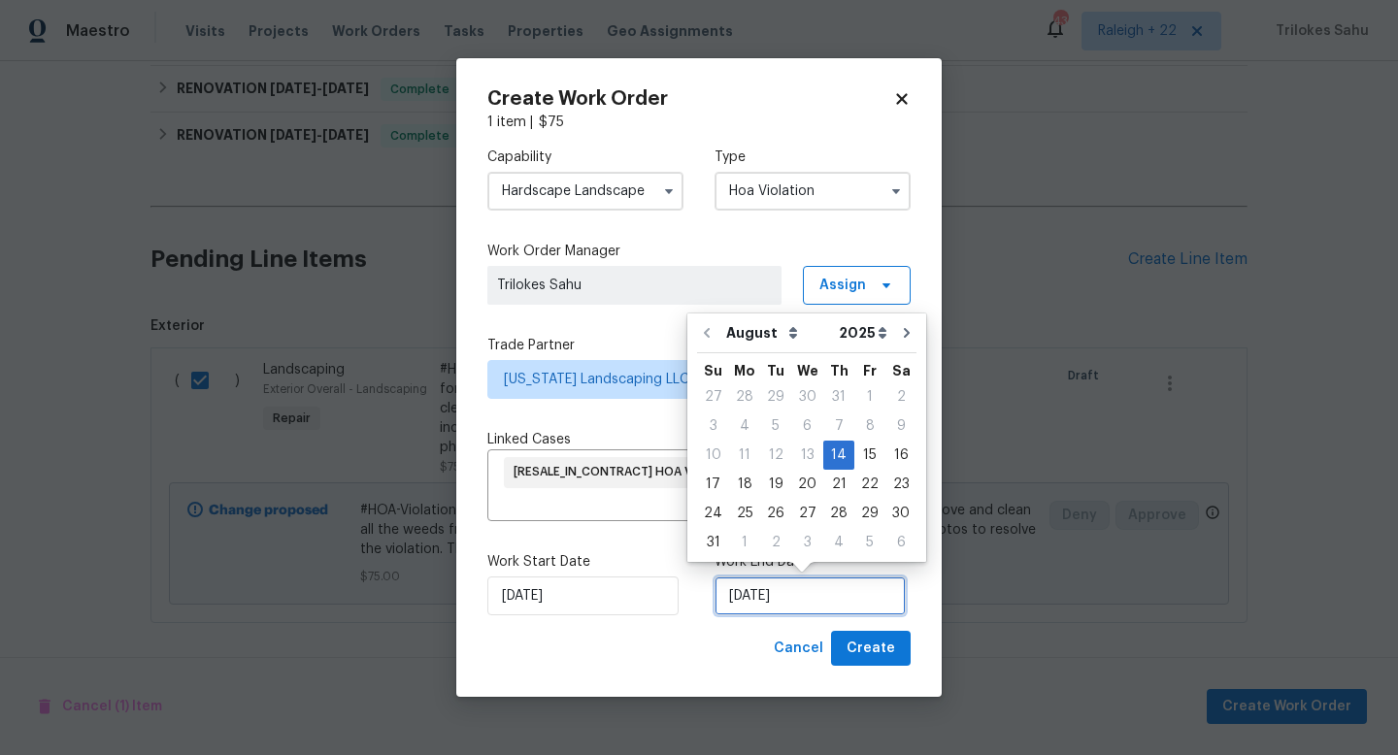
click at [822, 603] on input "14/08/2025" at bounding box center [810, 596] width 191 height 39
click at [869, 463] on div "15" at bounding box center [869, 455] width 31 height 27
type input "15/08/2025"
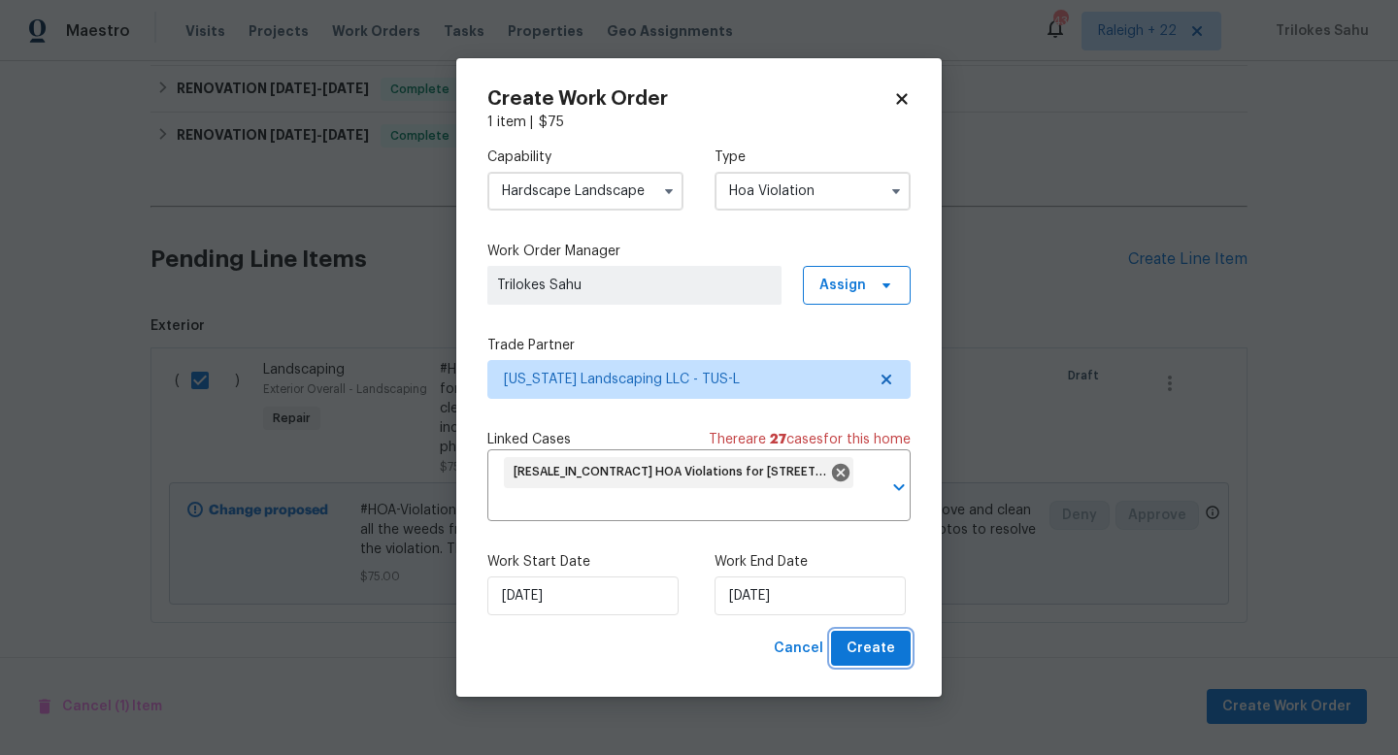
click at [864, 642] on span "Create" at bounding box center [871, 649] width 49 height 24
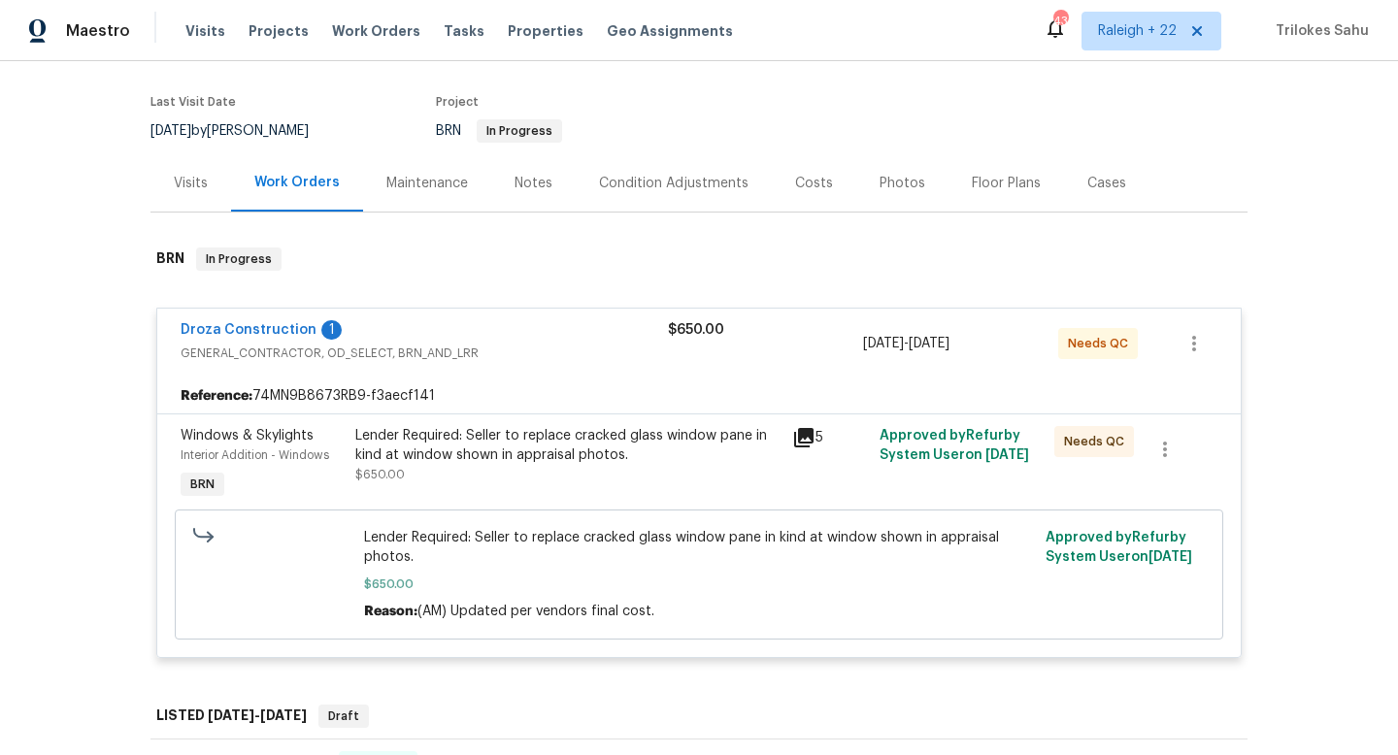
scroll to position [108, 0]
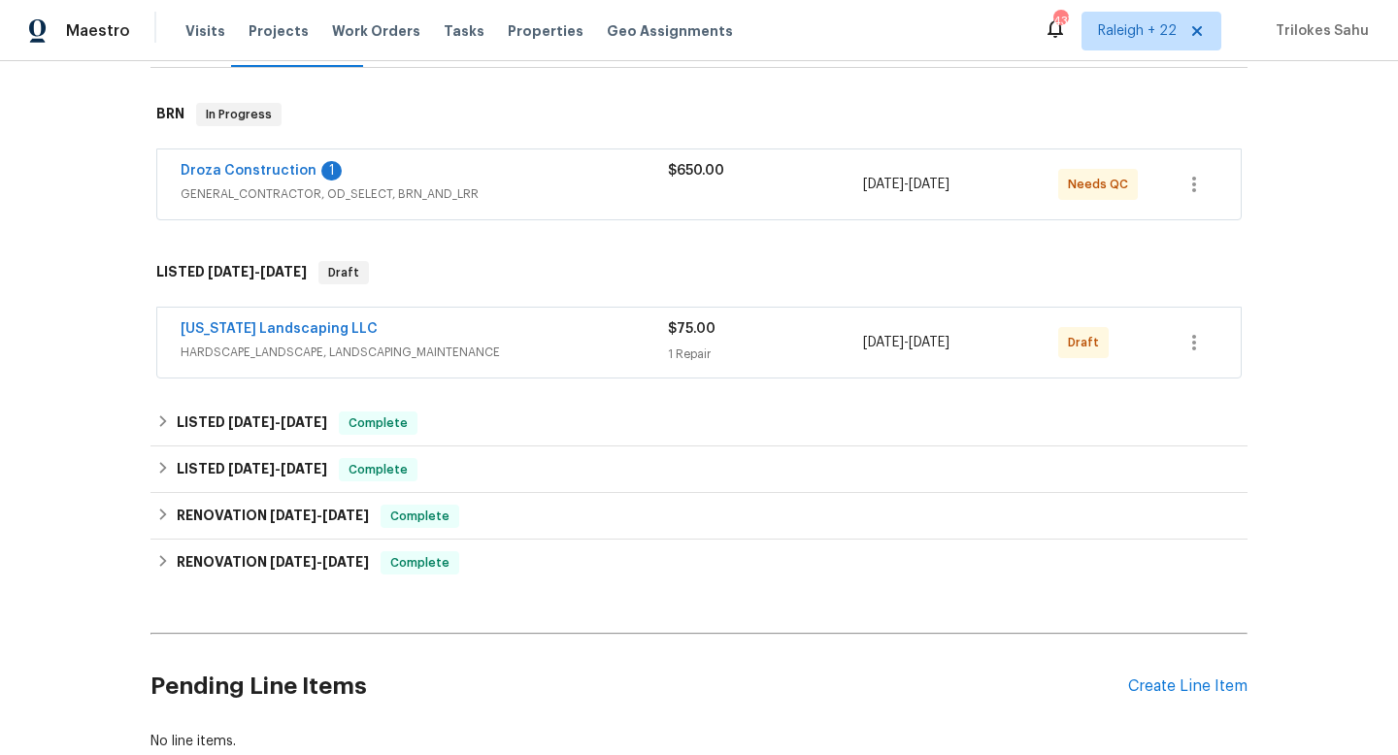
scroll to position [251, 0]
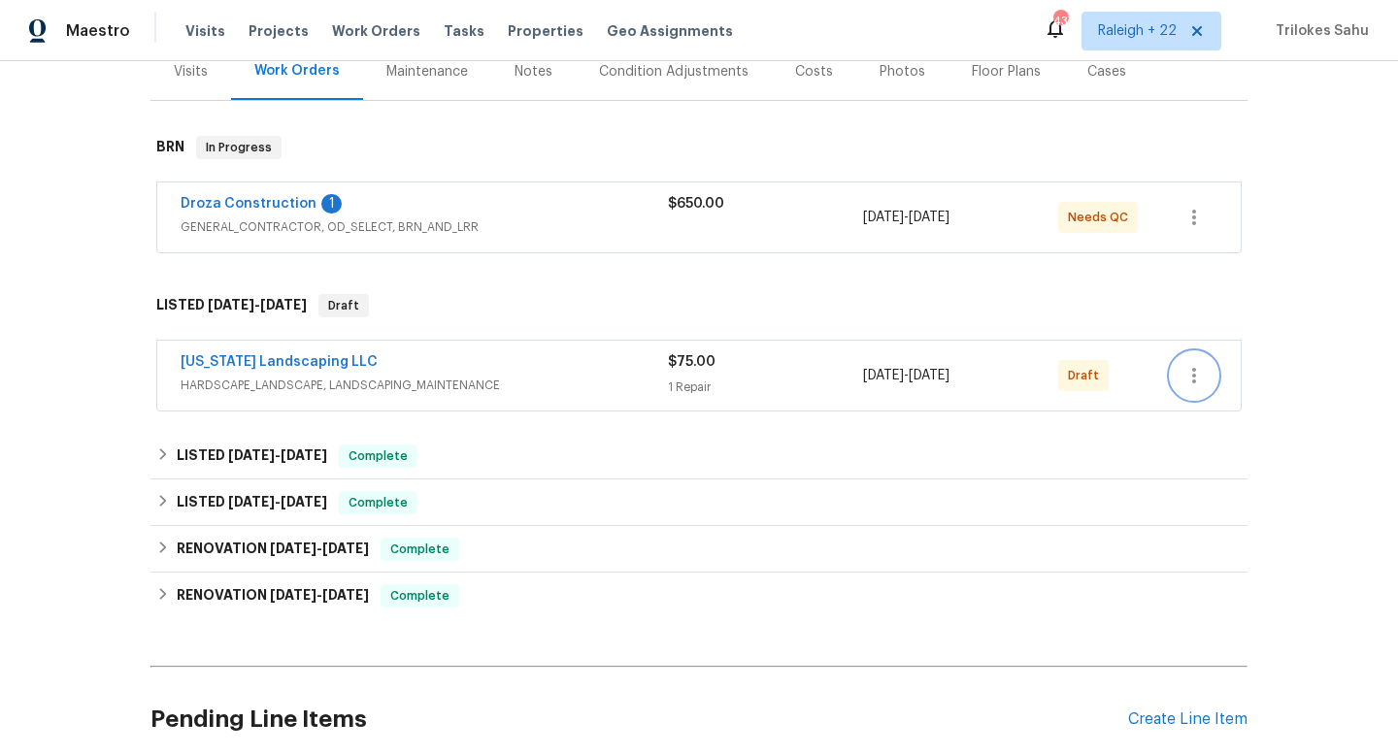
click at [1187, 386] on icon "button" at bounding box center [1194, 375] width 23 height 23
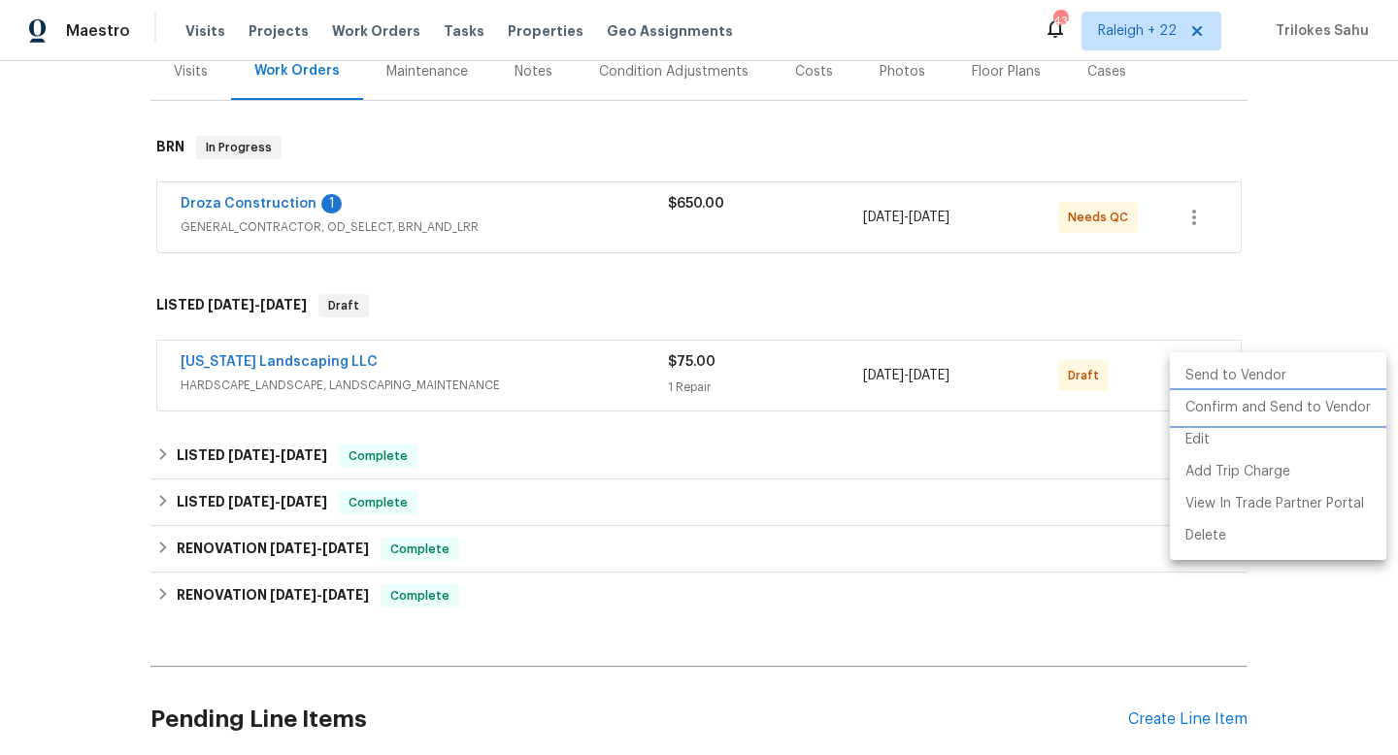
click at [1196, 405] on li "Confirm and Send to Vendor" at bounding box center [1278, 408] width 217 height 32
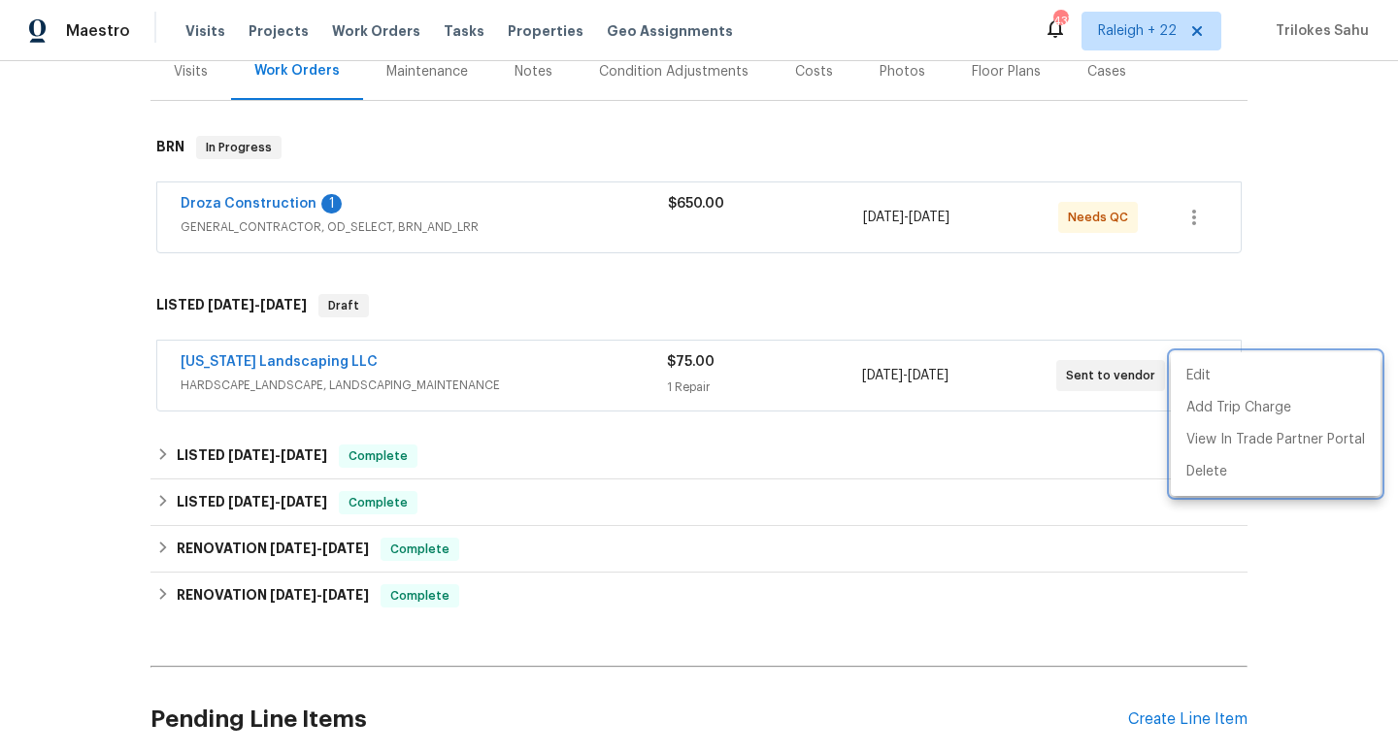
click at [360, 362] on div at bounding box center [699, 377] width 1398 height 755
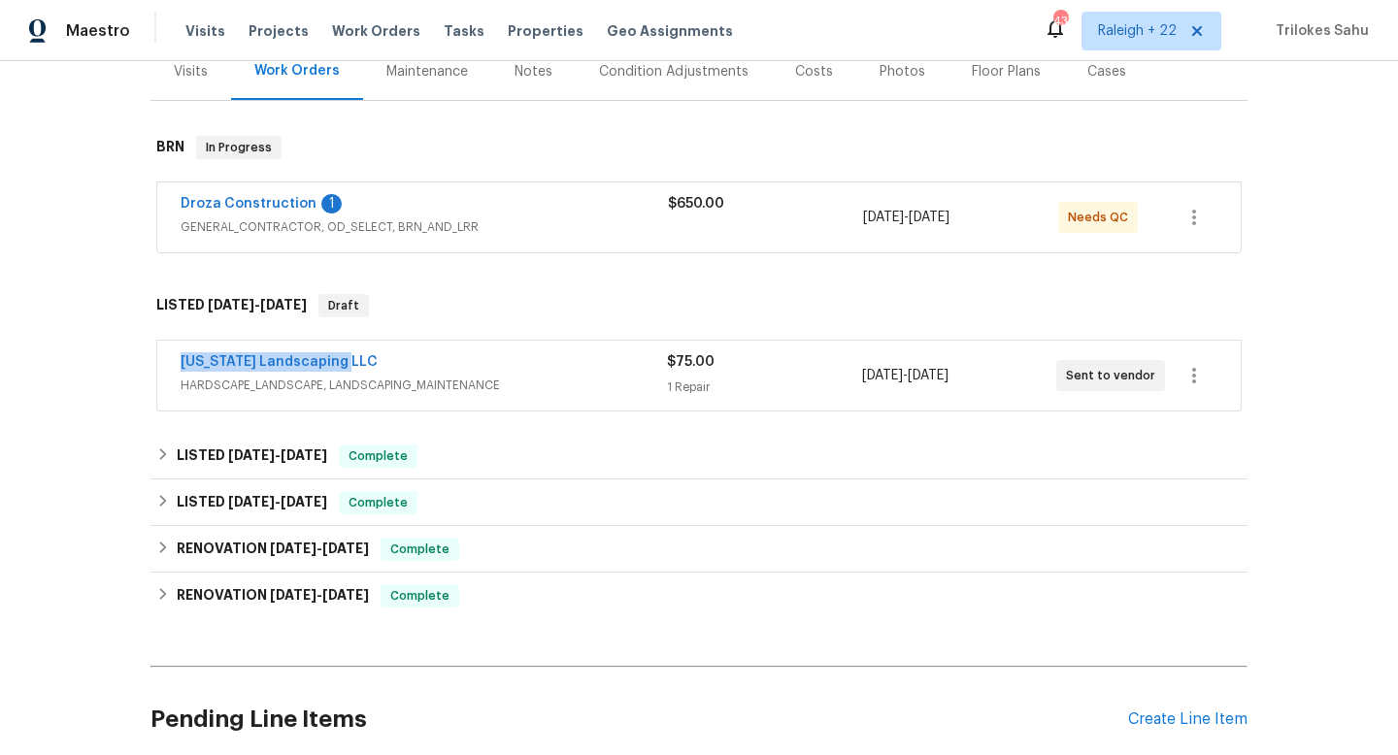
drag, startPoint x: 376, startPoint y: 358, endPoint x: 177, endPoint y: 360, distance: 199.1
click at [177, 360] on div "[US_STATE] Landscaping LLC HARDSCAPE_LANDSCAPE, LANDSCAPING_MAINTENANCE $75.00 …" at bounding box center [699, 376] width 1084 height 70
copy link "[US_STATE] Landscaping LLC"
